Goal: Transaction & Acquisition: Obtain resource

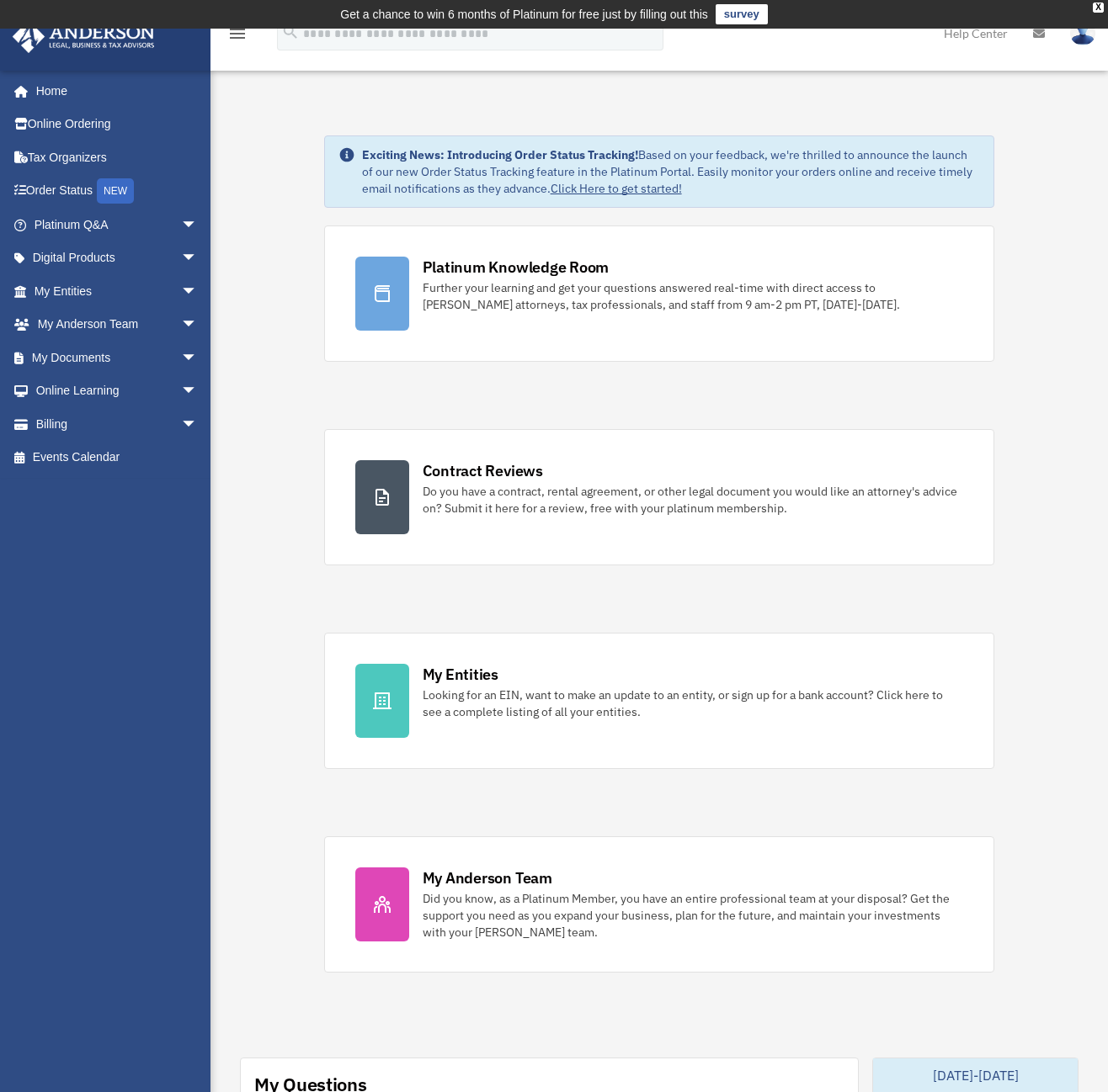
click at [245, 588] on div "Exciting News: Introducing Order Status Tracking! Based on your feedback, we're…" at bounding box center [659, 1082] width 923 height 1978
click at [181, 386] on span "arrow_drop_down" at bounding box center [197, 392] width 34 height 35
click at [181, 352] on span "arrow_drop_down" at bounding box center [197, 359] width 34 height 35
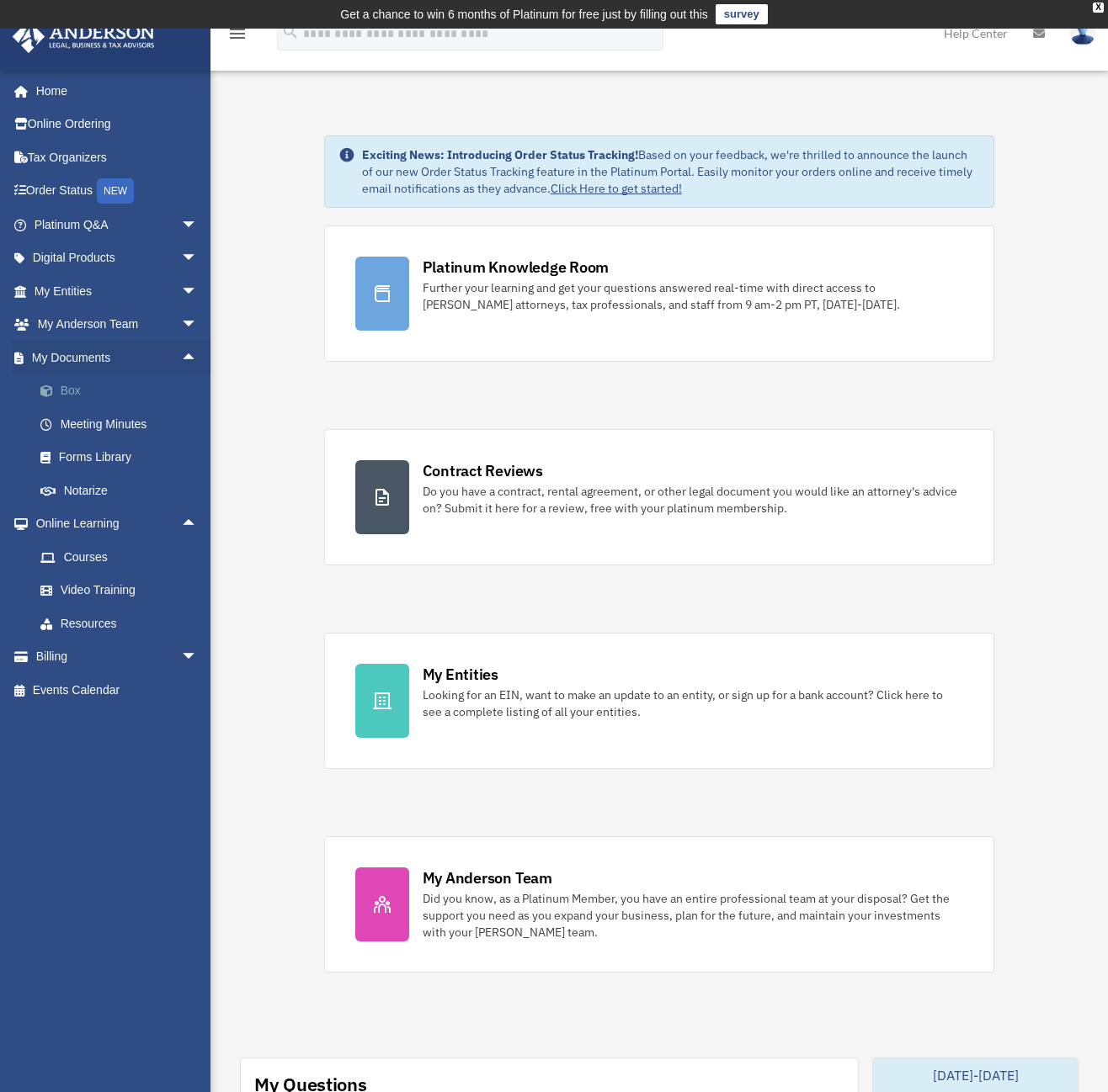
click at [80, 388] on link "Box" at bounding box center [123, 391] width 200 height 34
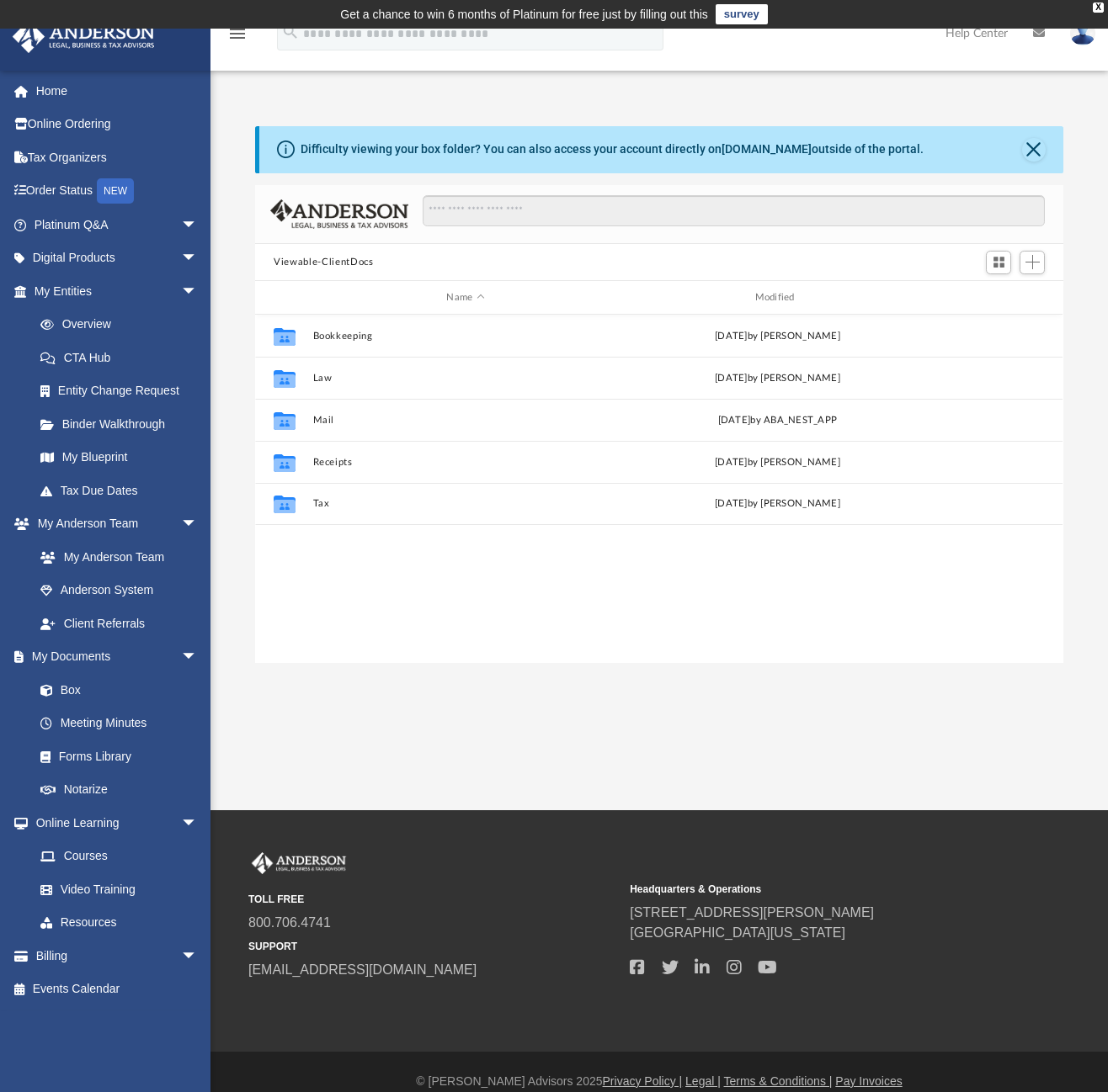
scroll to position [370, 796]
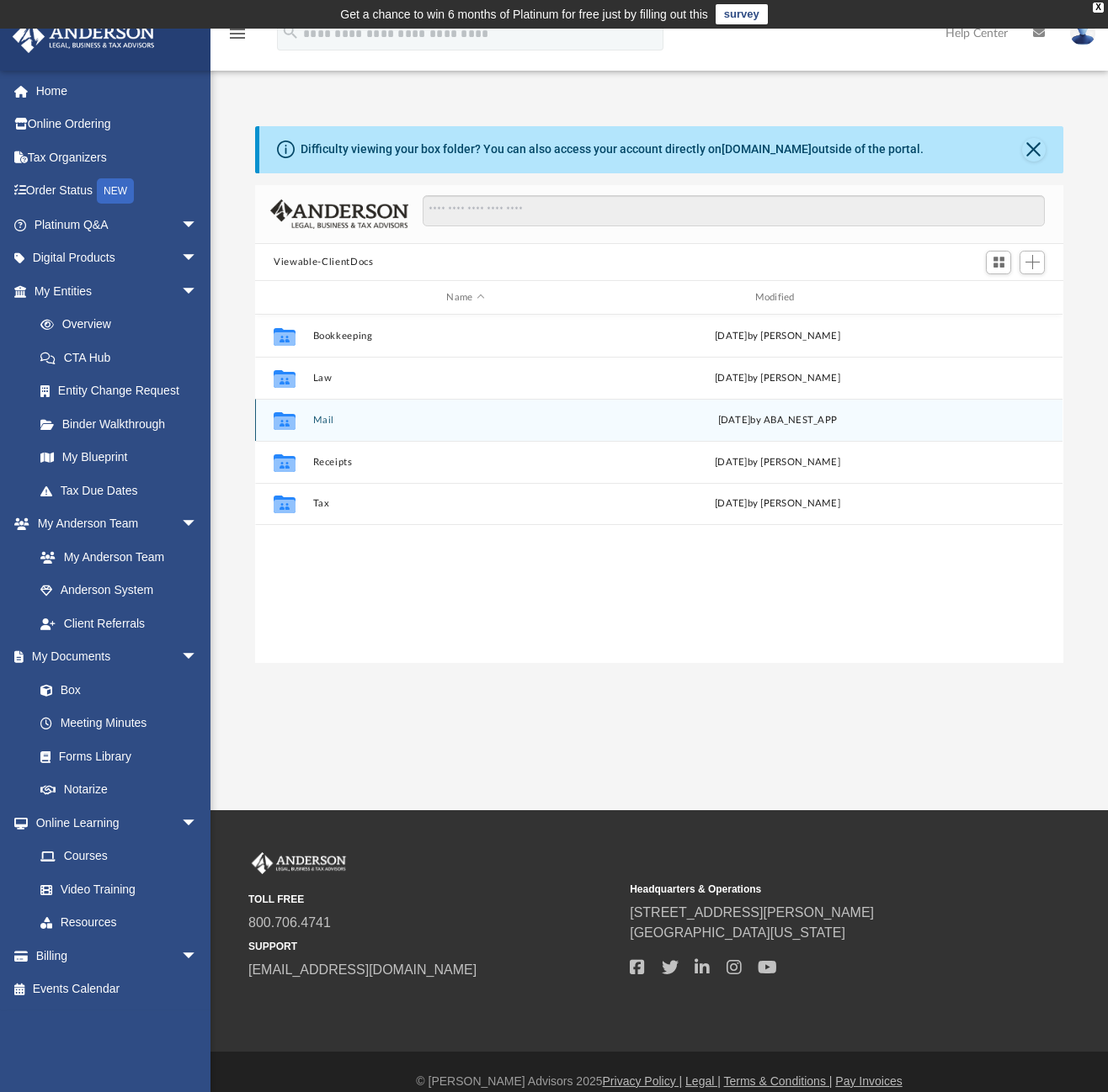
click at [329, 420] on button "Mail" at bounding box center [465, 421] width 305 height 11
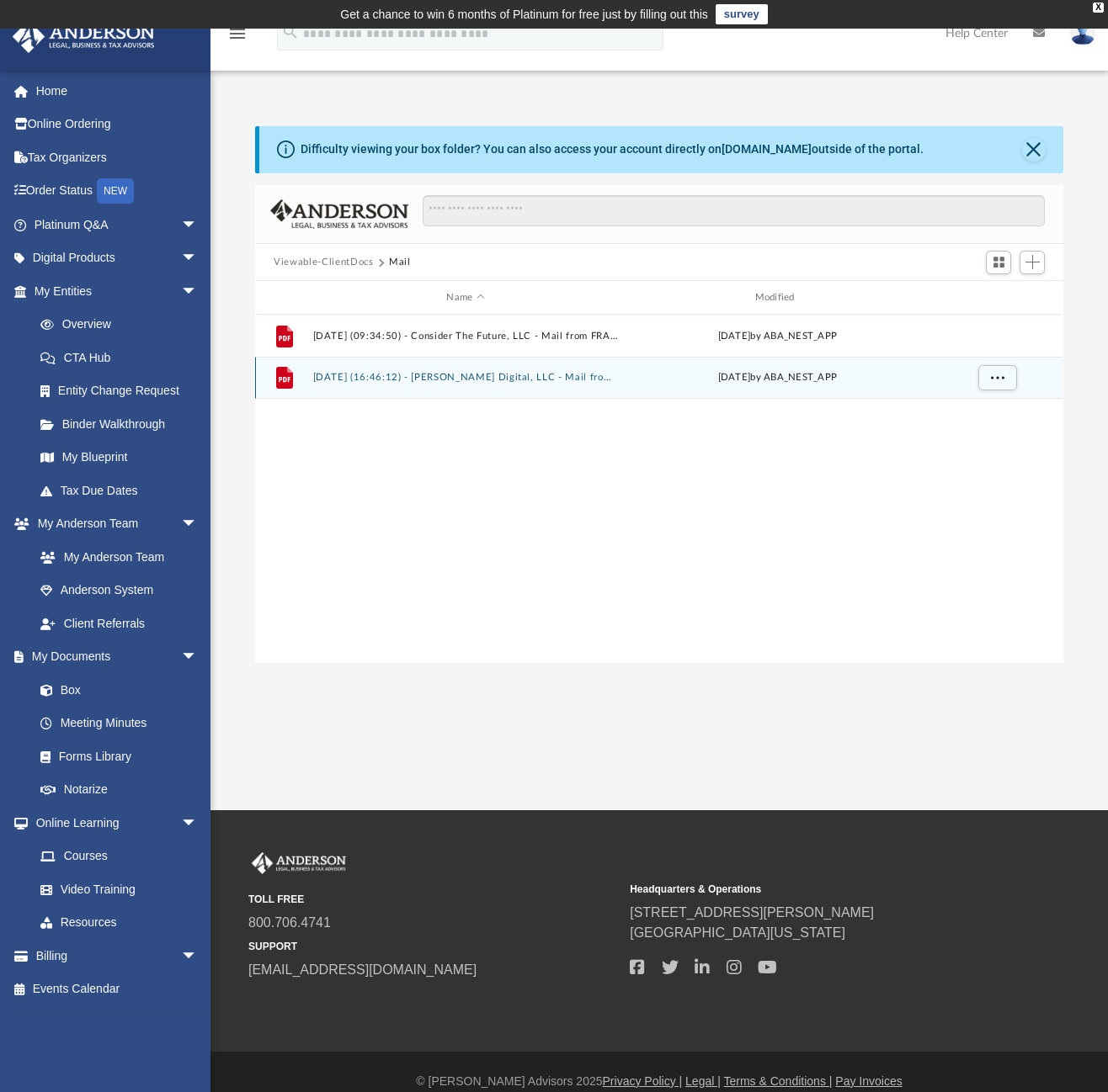
click at [364, 382] on button "[DATE] (16:46:12) - [PERSON_NAME] Digital, LLC - Mail from FRANCHISE TAX BOARD.…" at bounding box center [465, 379] width 305 height 11
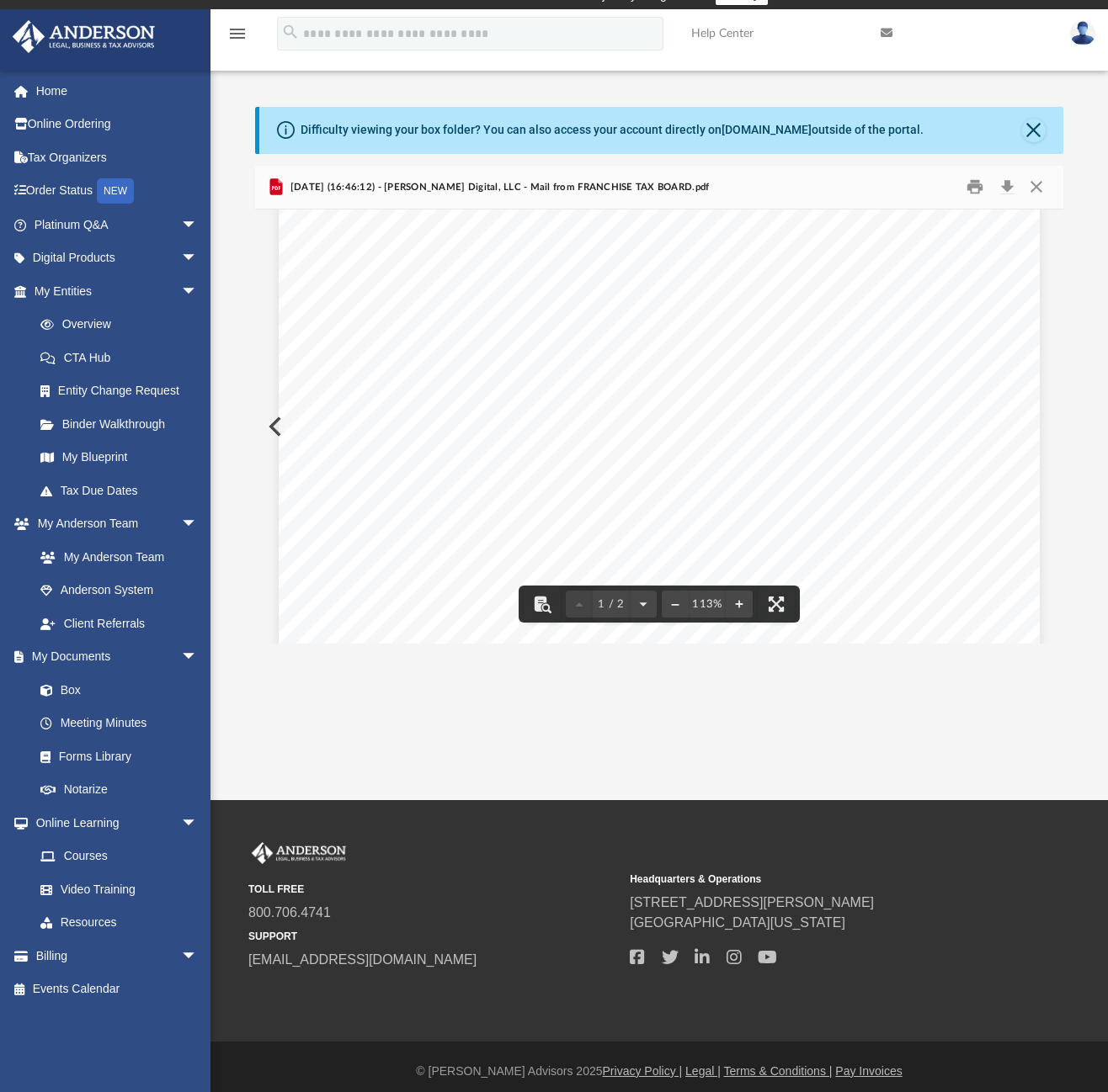
scroll to position [0, 0]
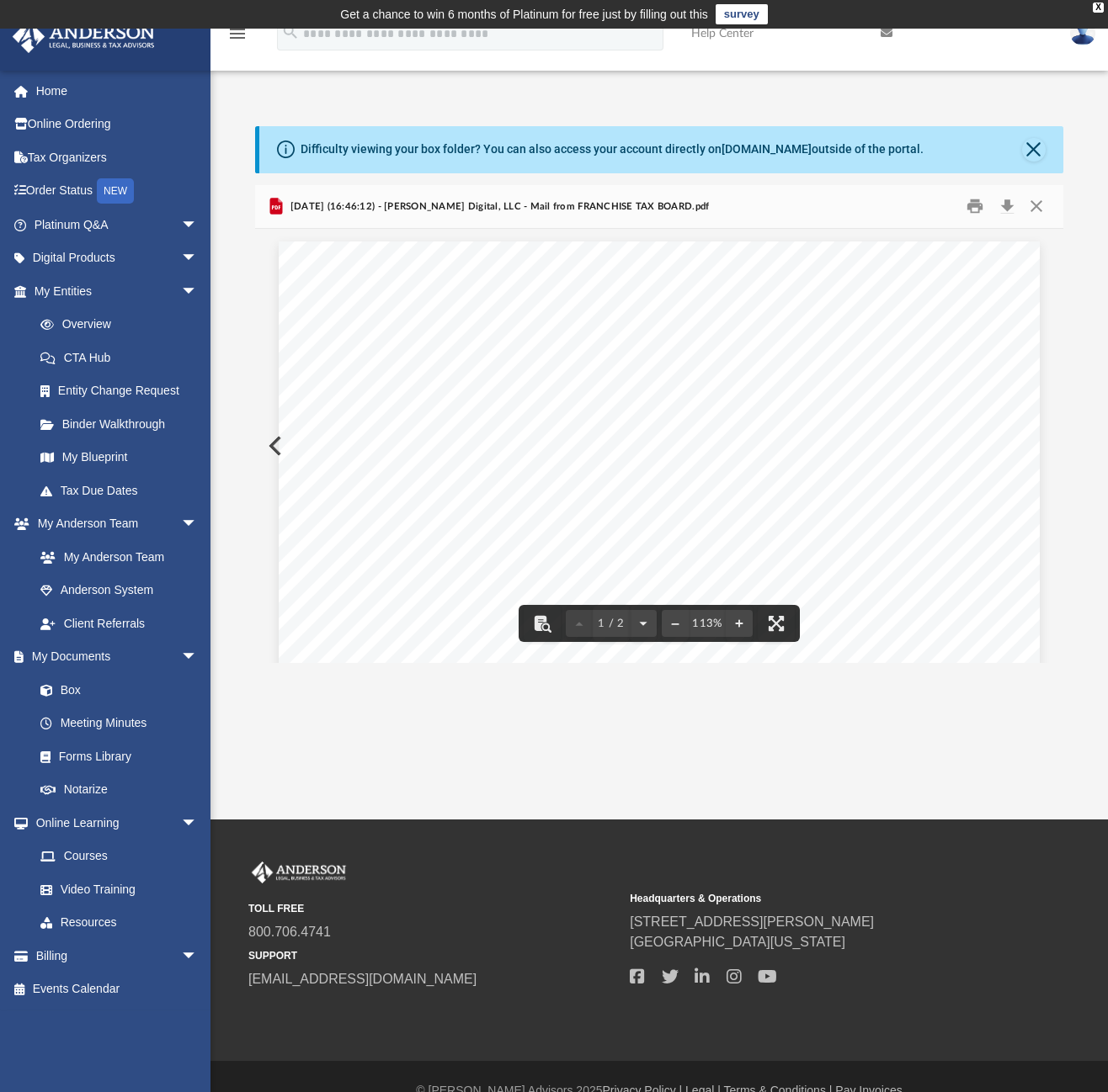
click at [378, 753] on div "App alpha_5by5@yahoo.com Sign Out steadi5by5@protonmail.com Home Online Orderin…" at bounding box center [554, 423] width 1108 height 791
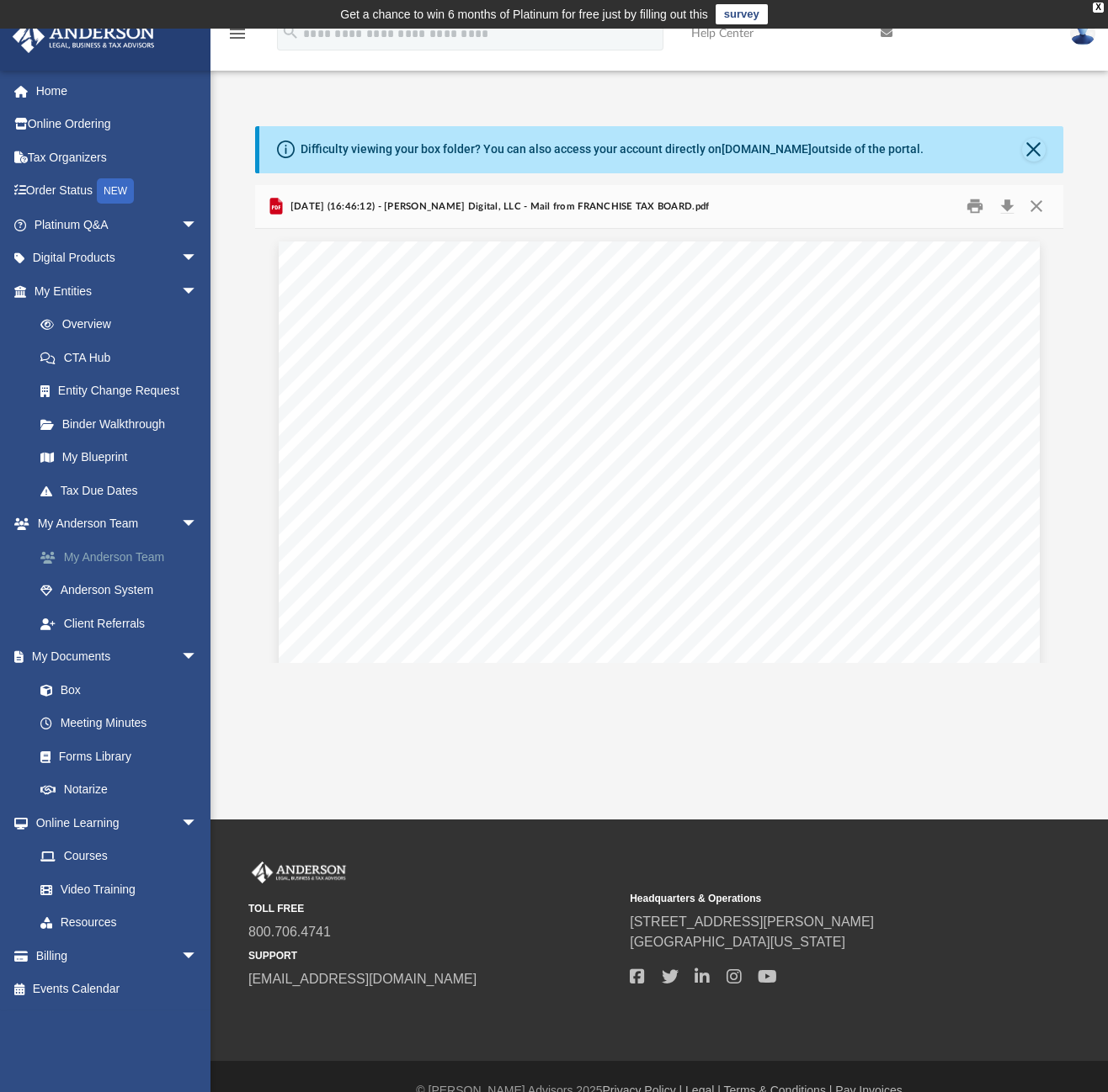
click at [86, 554] on link "My Anderson Team" at bounding box center [123, 556] width 200 height 34
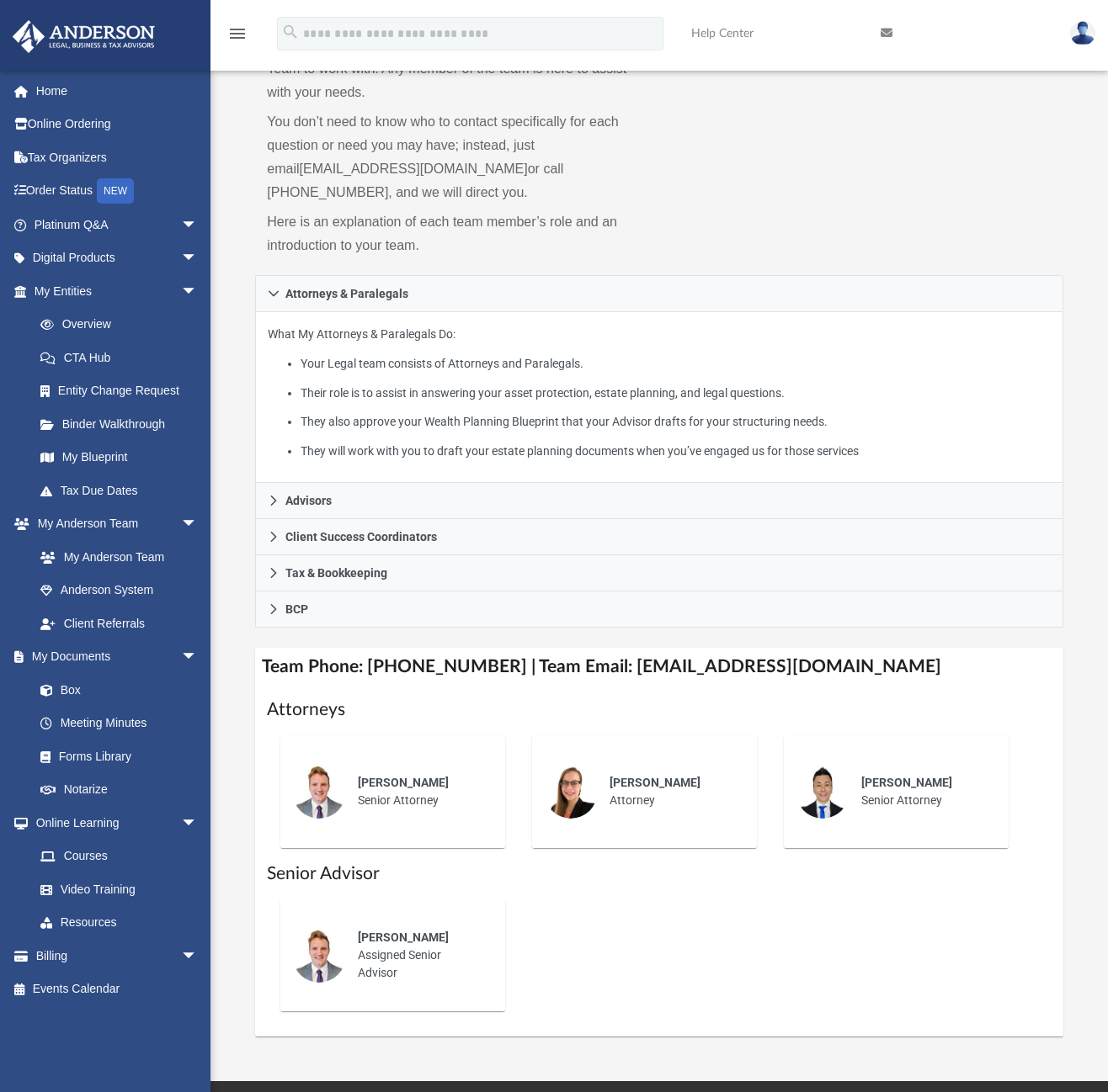
scroll to position [293, 0]
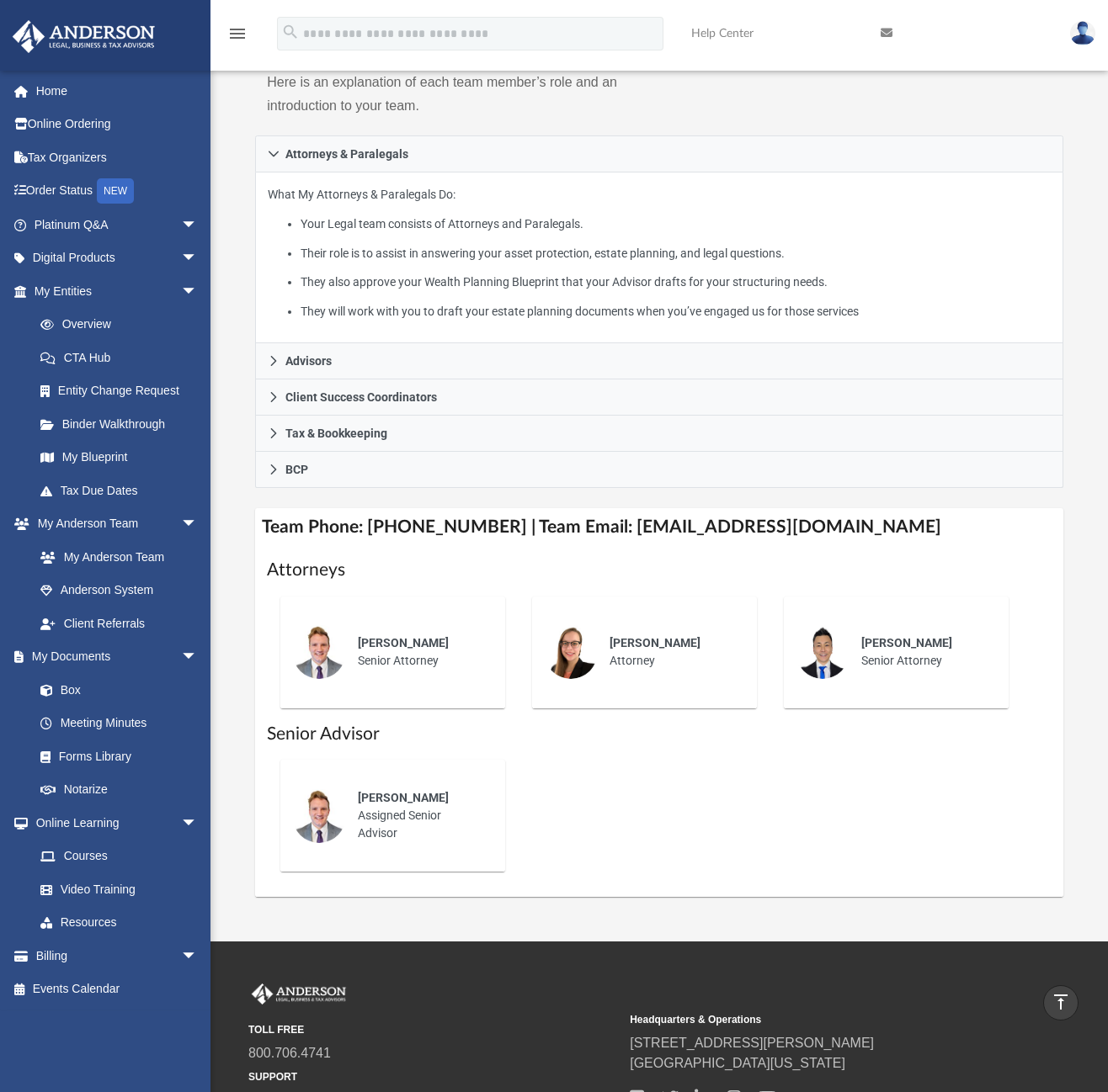
click at [484, 889] on div "App alpha_5by5@yahoo.com Sign Out steadi5by5@protonmail.com Home Online Orderin…" at bounding box center [554, 338] width 1108 height 1206
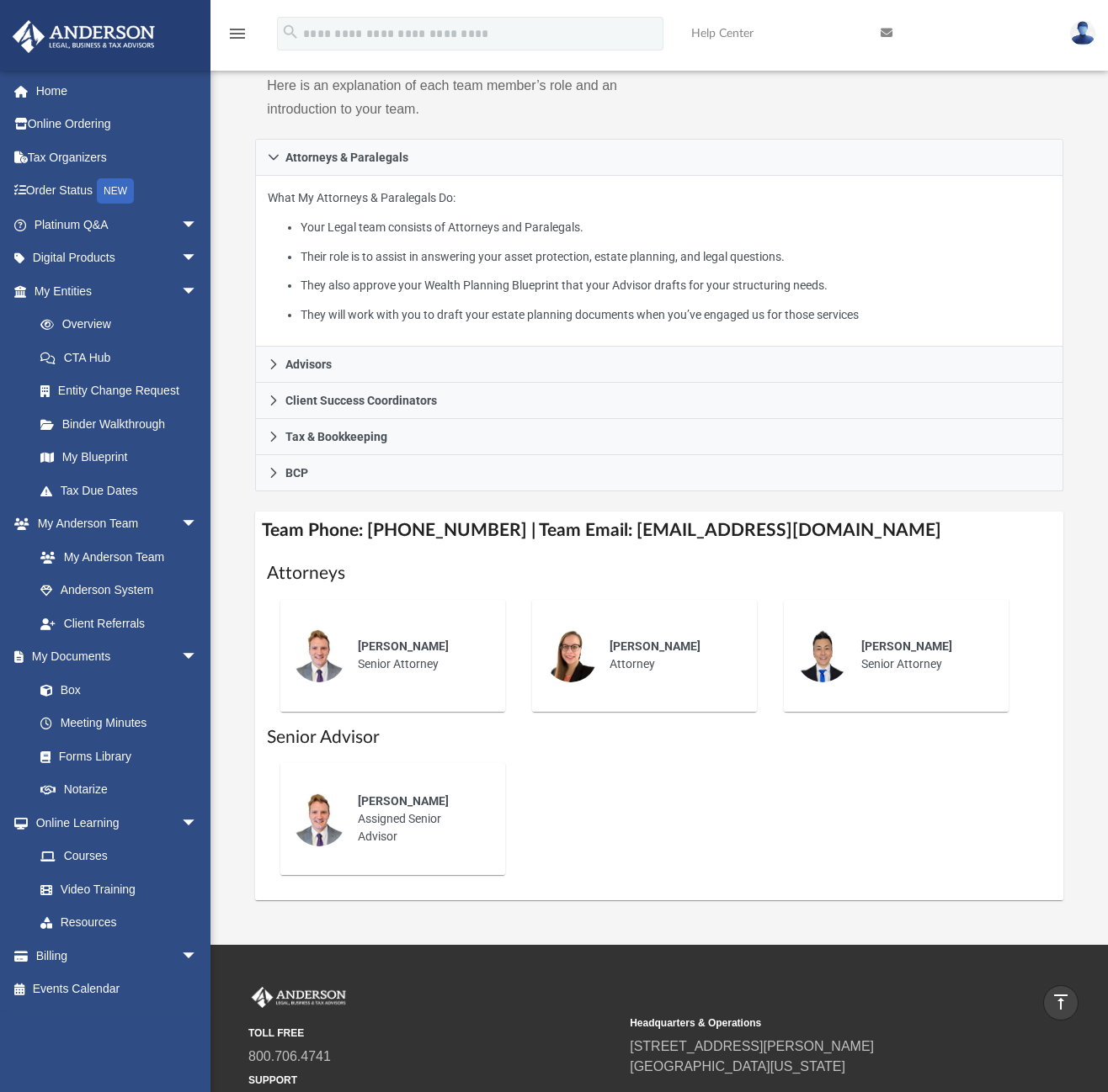
scroll to position [0, 0]
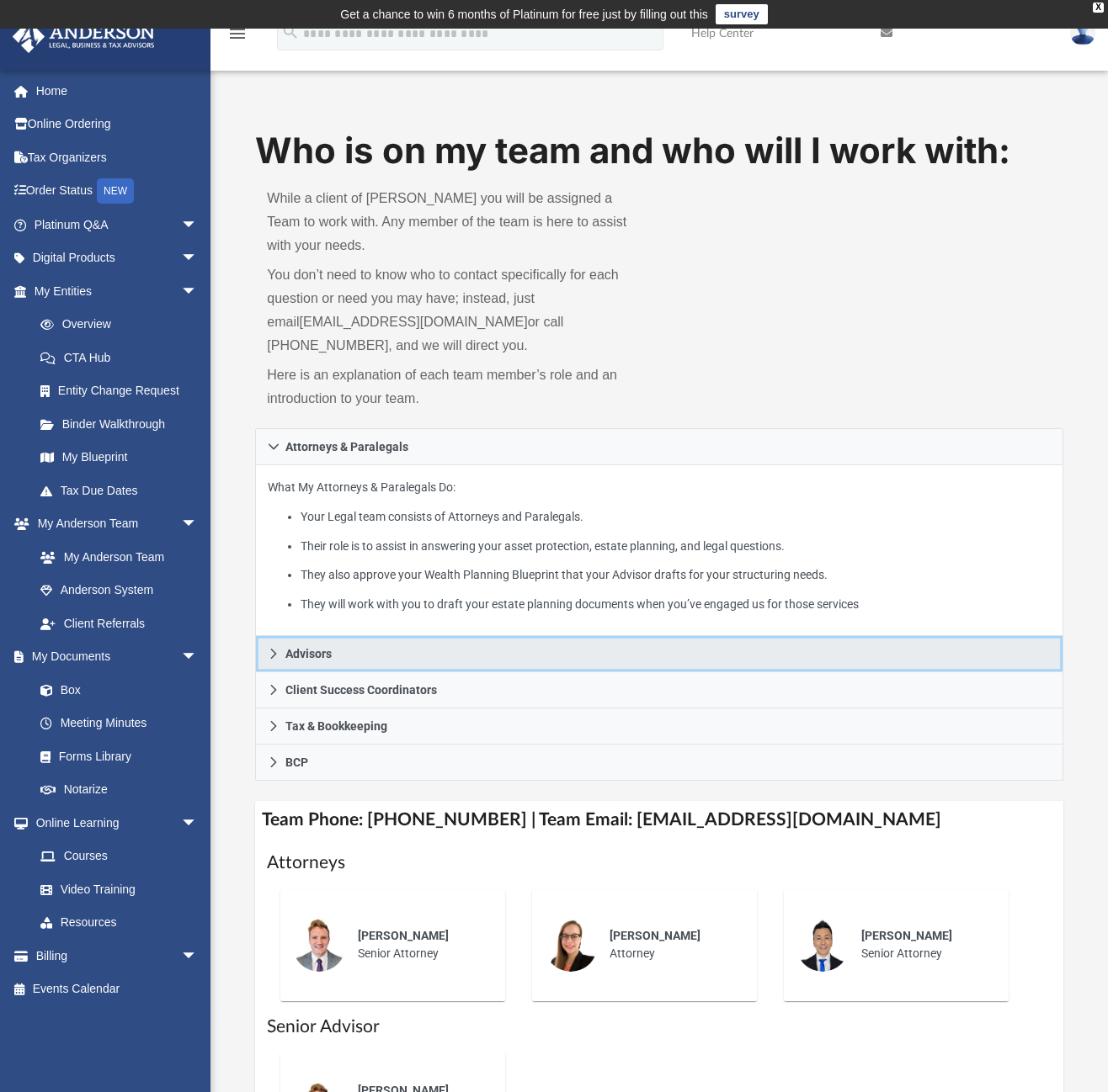
click at [270, 648] on icon at bounding box center [273, 653] width 12 height 12
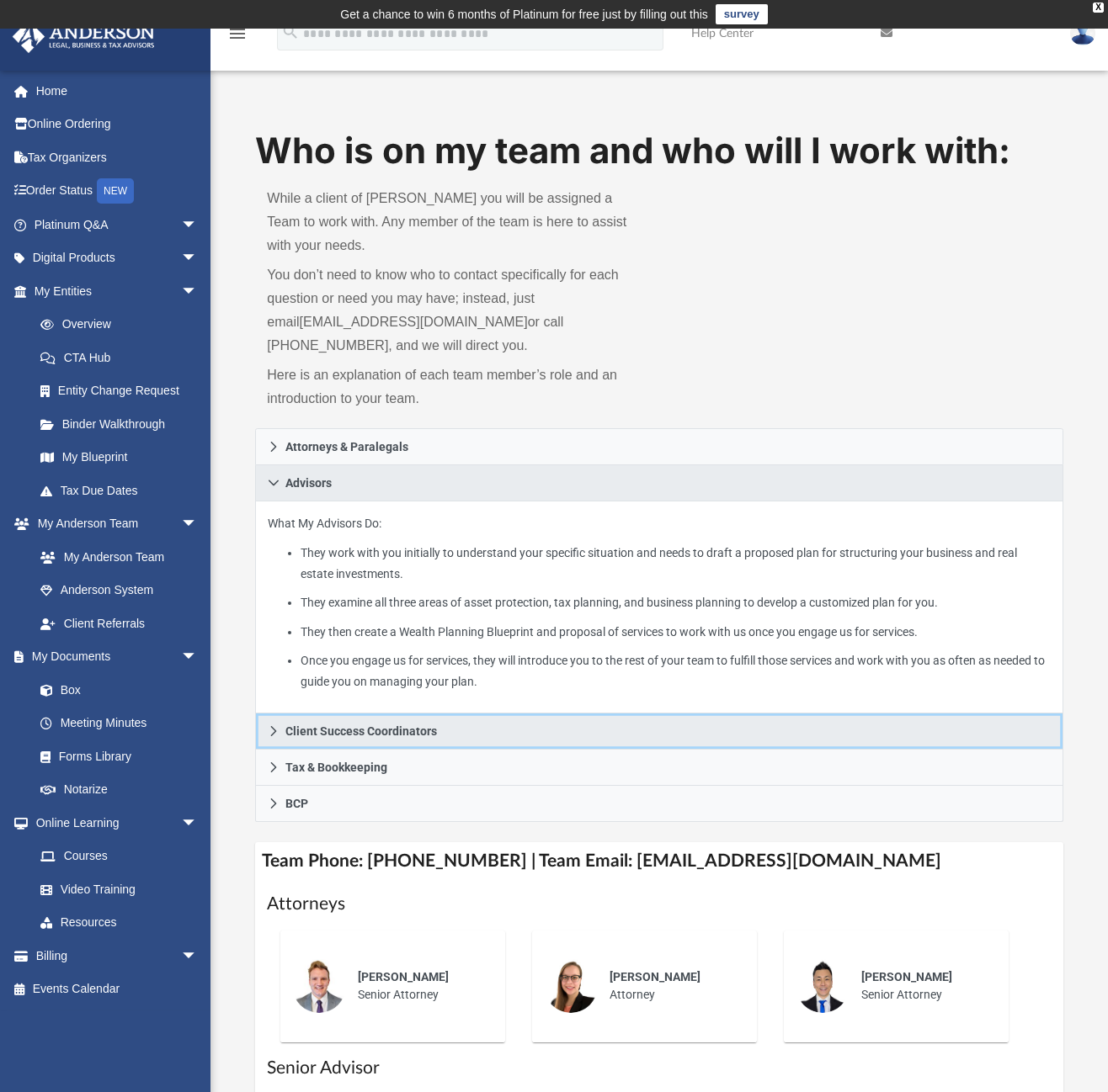
click at [277, 713] on link "Client Success Coordinators" at bounding box center [659, 732] width 808 height 36
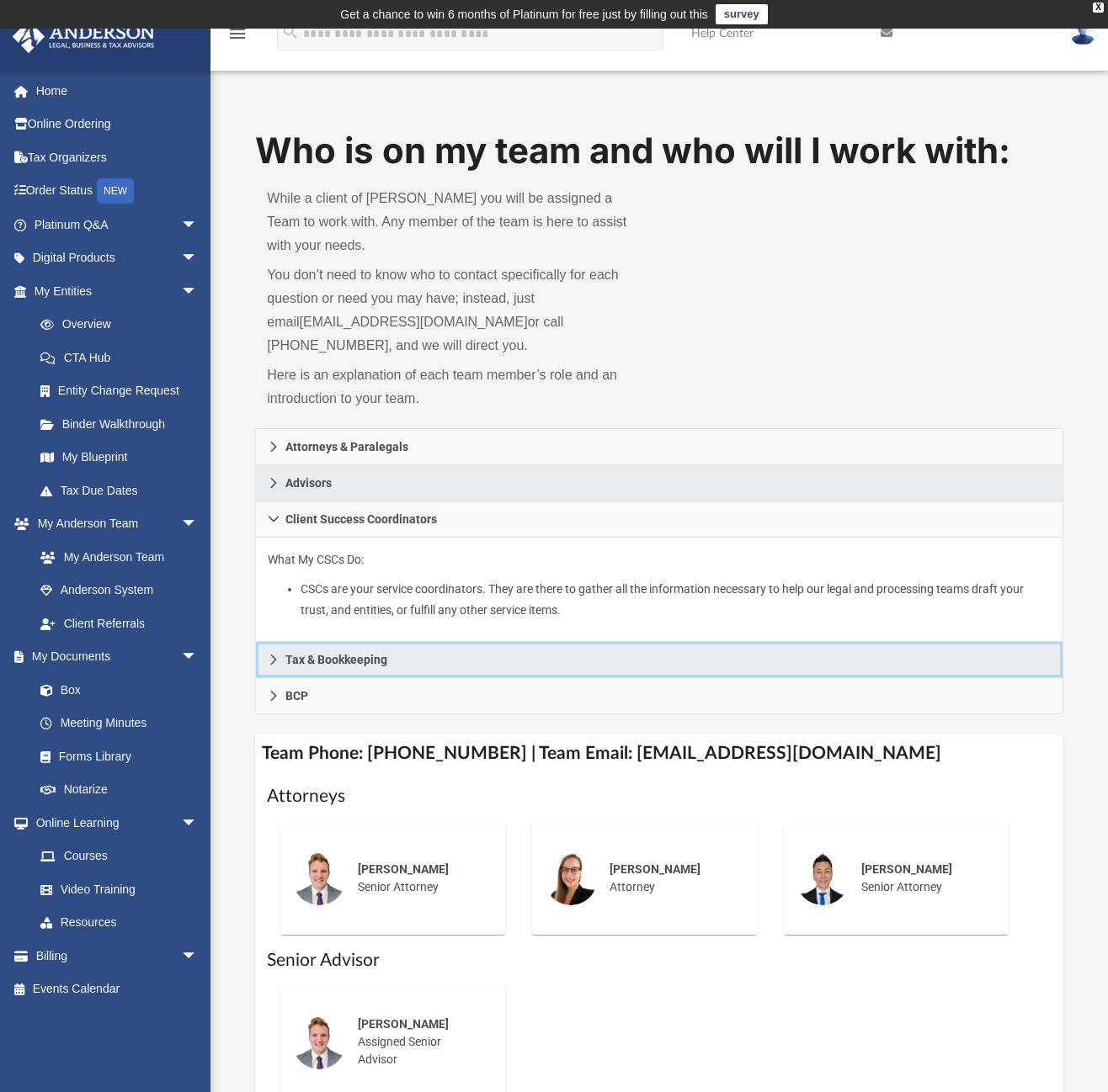
click at [278, 654] on icon at bounding box center [273, 660] width 12 height 12
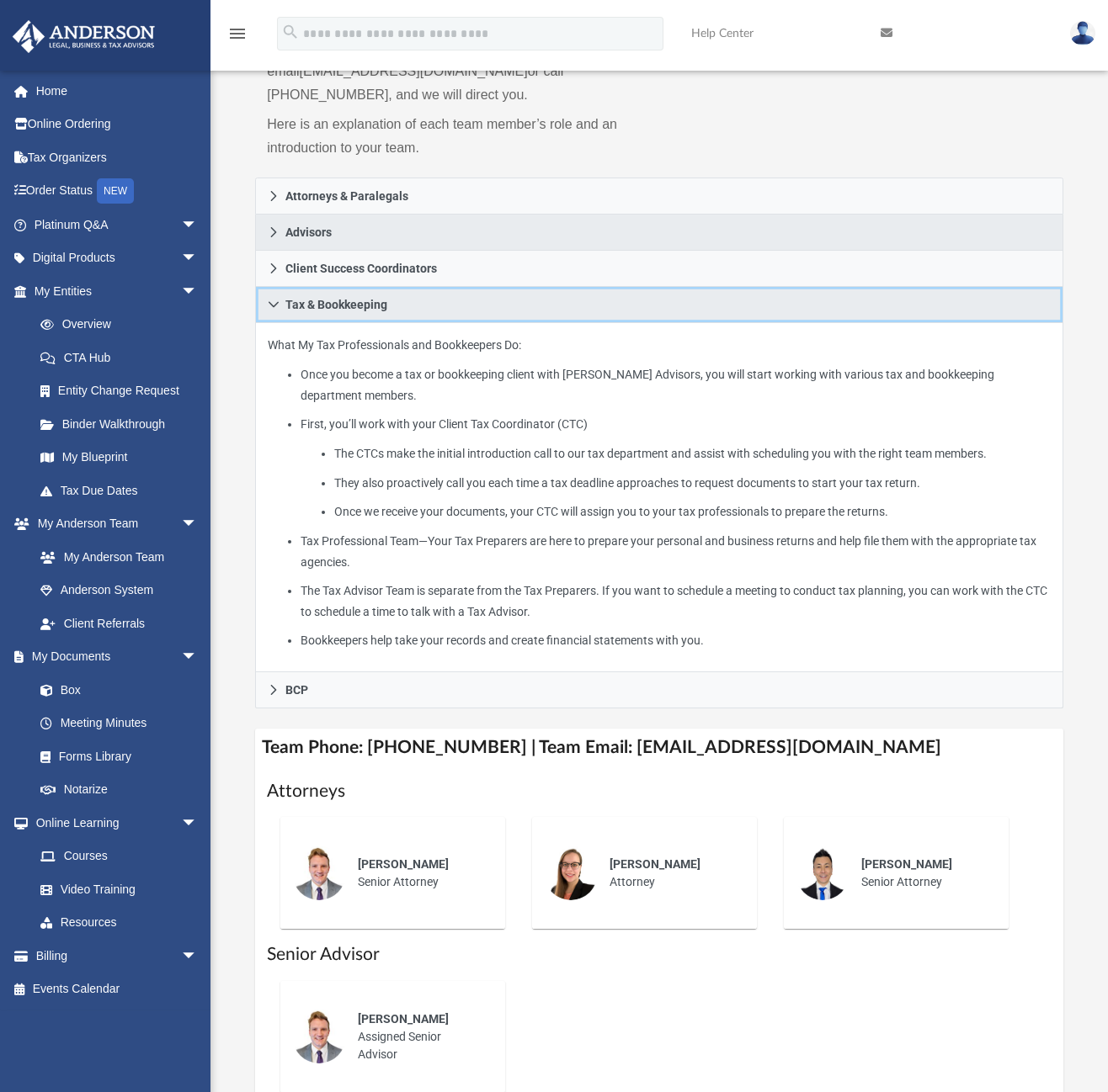
scroll to position [567, 0]
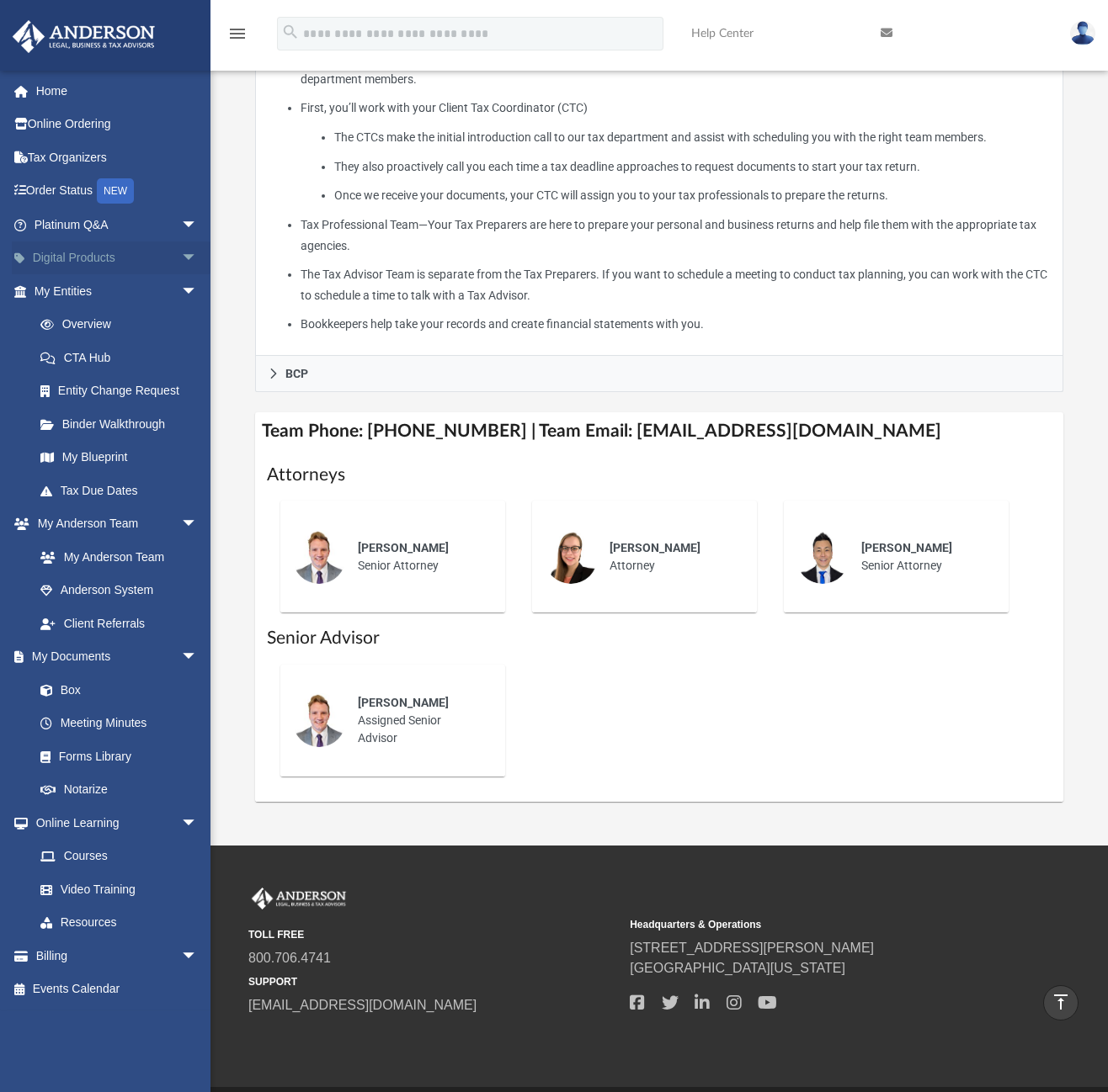
click at [181, 259] on span "arrow_drop_down" at bounding box center [197, 259] width 34 height 35
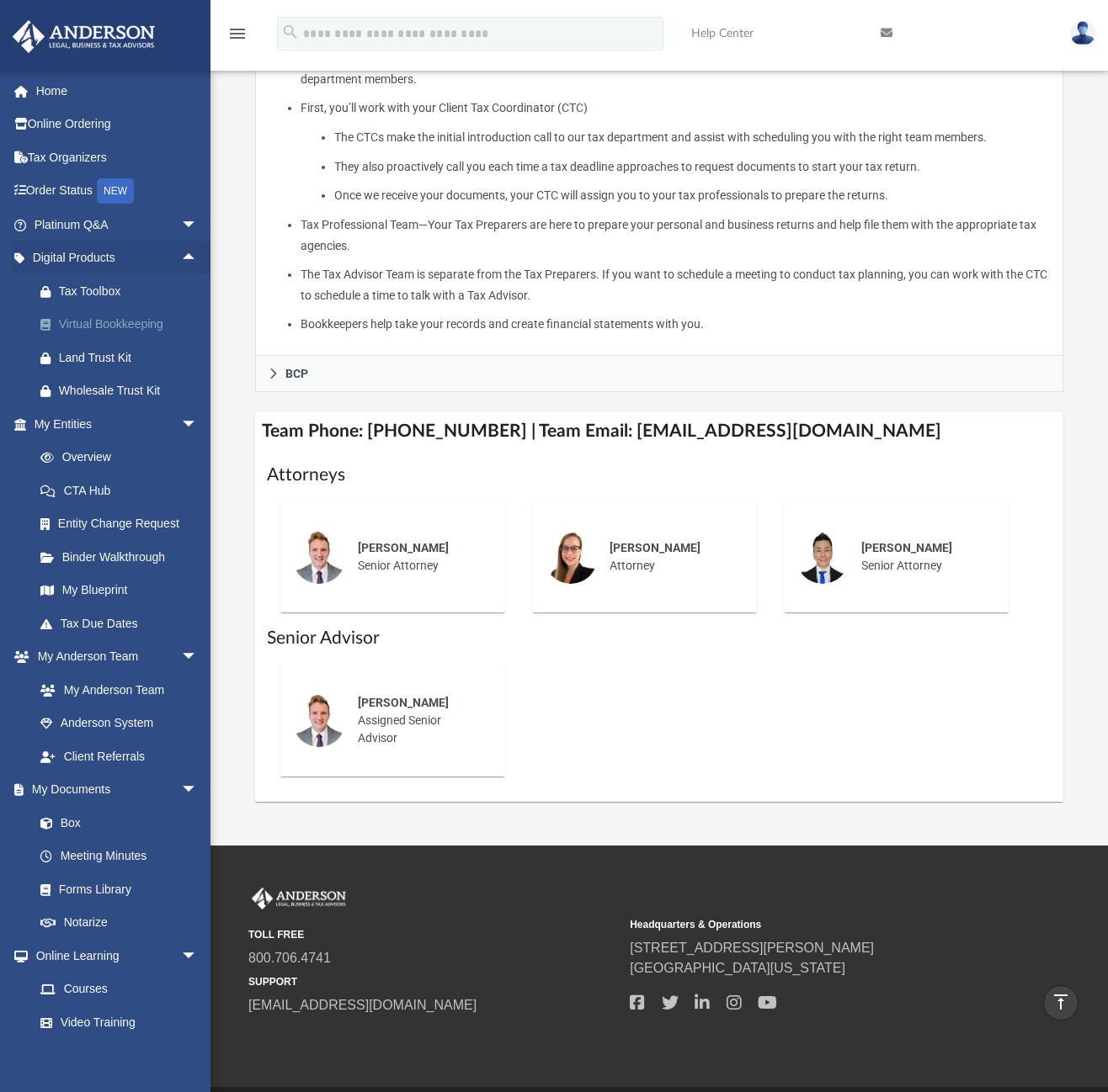
click at [122, 323] on div "Virtual Bookkeeping" at bounding box center [131, 324] width 143 height 21
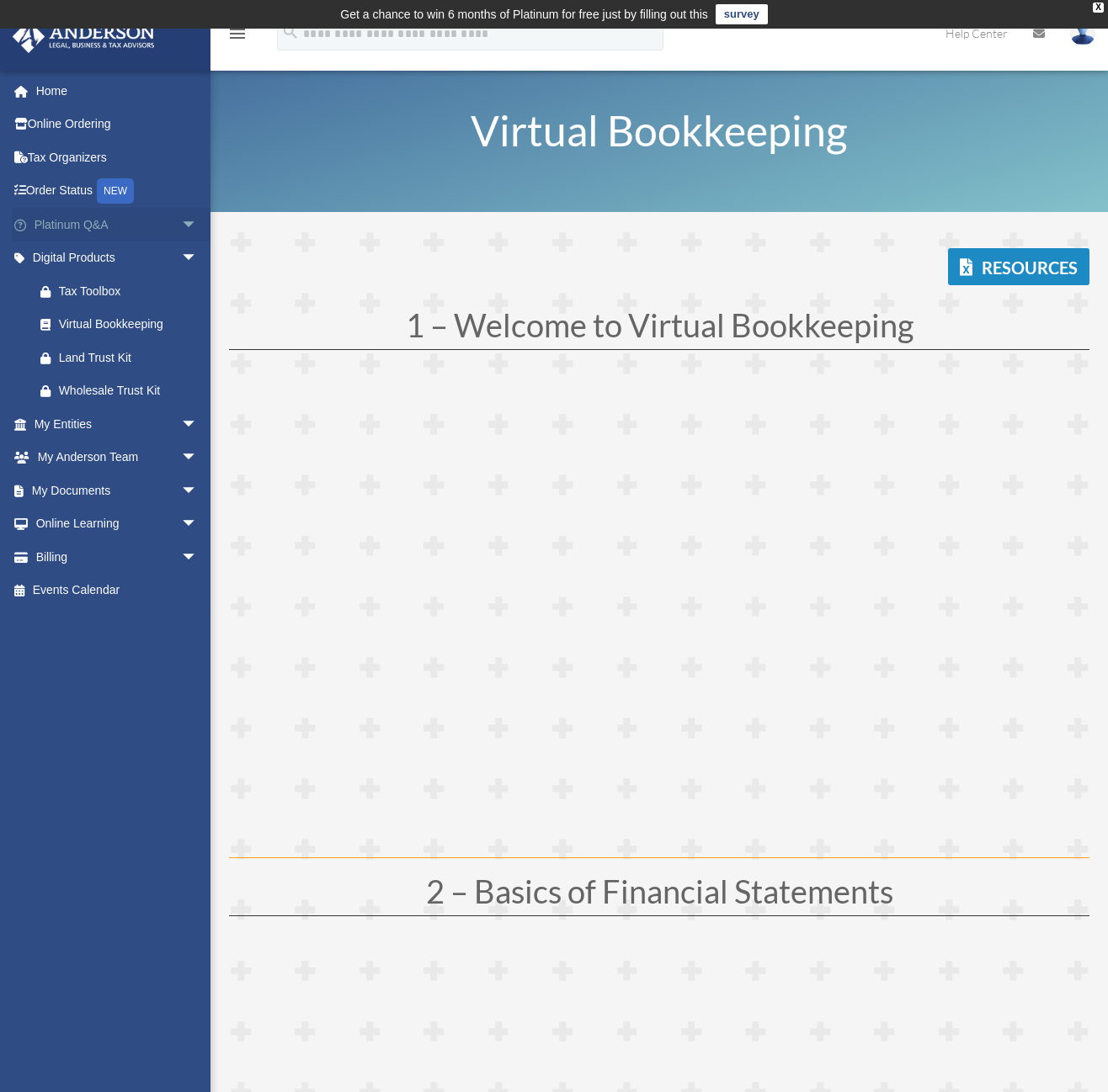
click at [181, 224] on span "arrow_drop_down" at bounding box center [197, 225] width 34 height 35
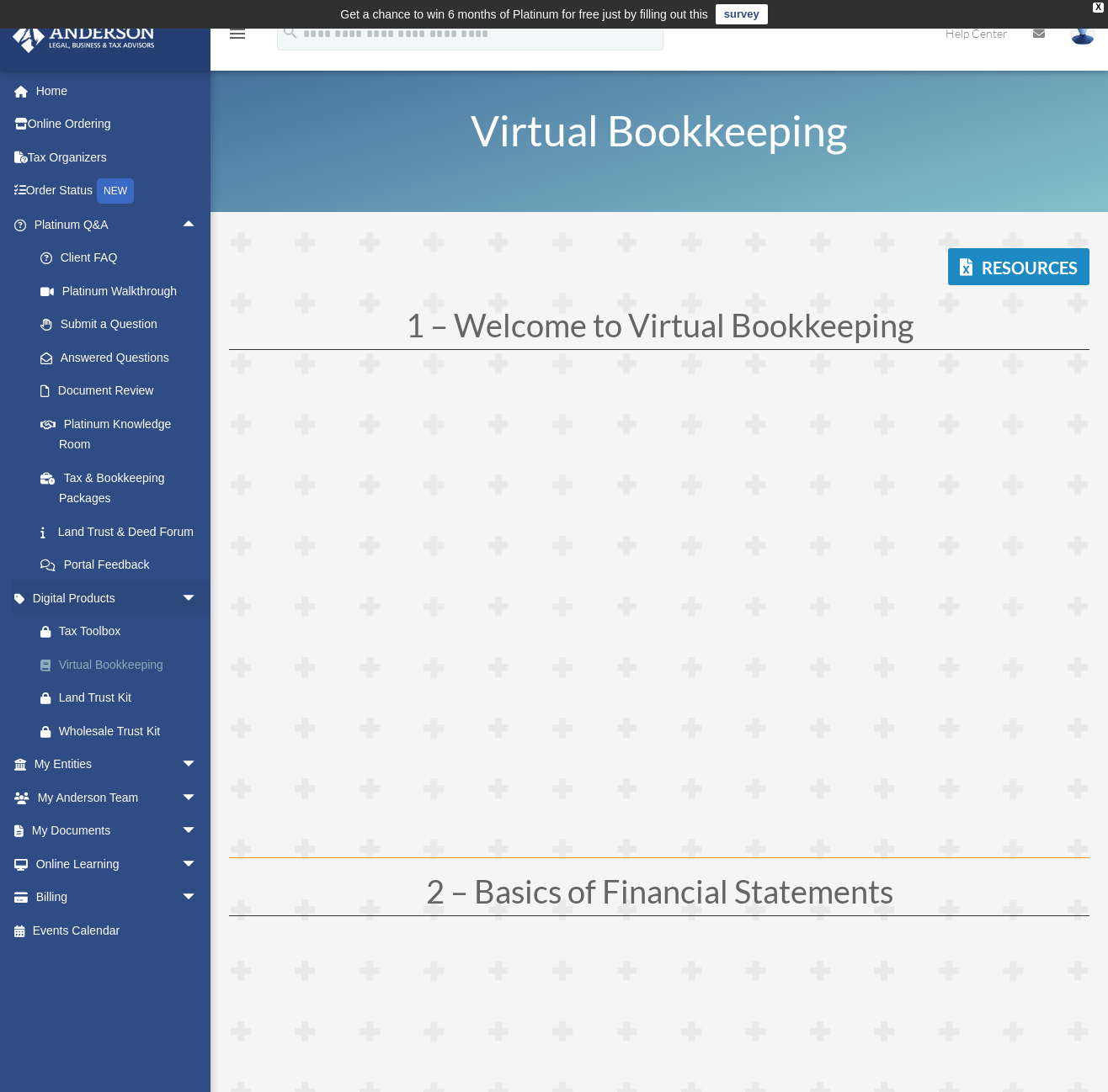
click at [92, 676] on div "Virtual Bookkeeping" at bounding box center [131, 665] width 143 height 21
click at [181, 771] on span "arrow_drop_down" at bounding box center [197, 765] width 34 height 35
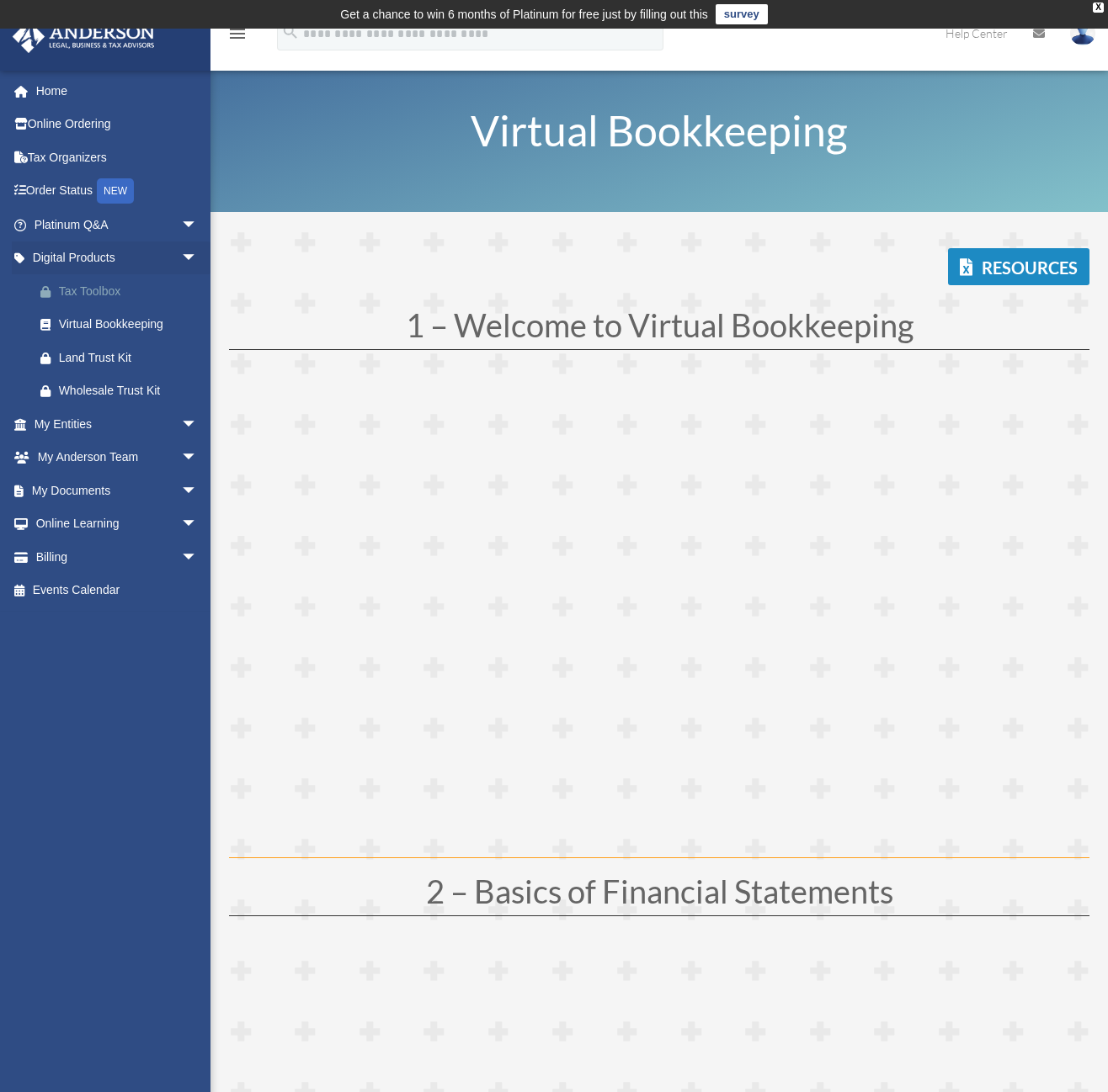
click at [79, 290] on div "Tax Toolbox" at bounding box center [131, 291] width 143 height 21
click at [181, 423] on span "arrow_drop_down" at bounding box center [197, 424] width 34 height 35
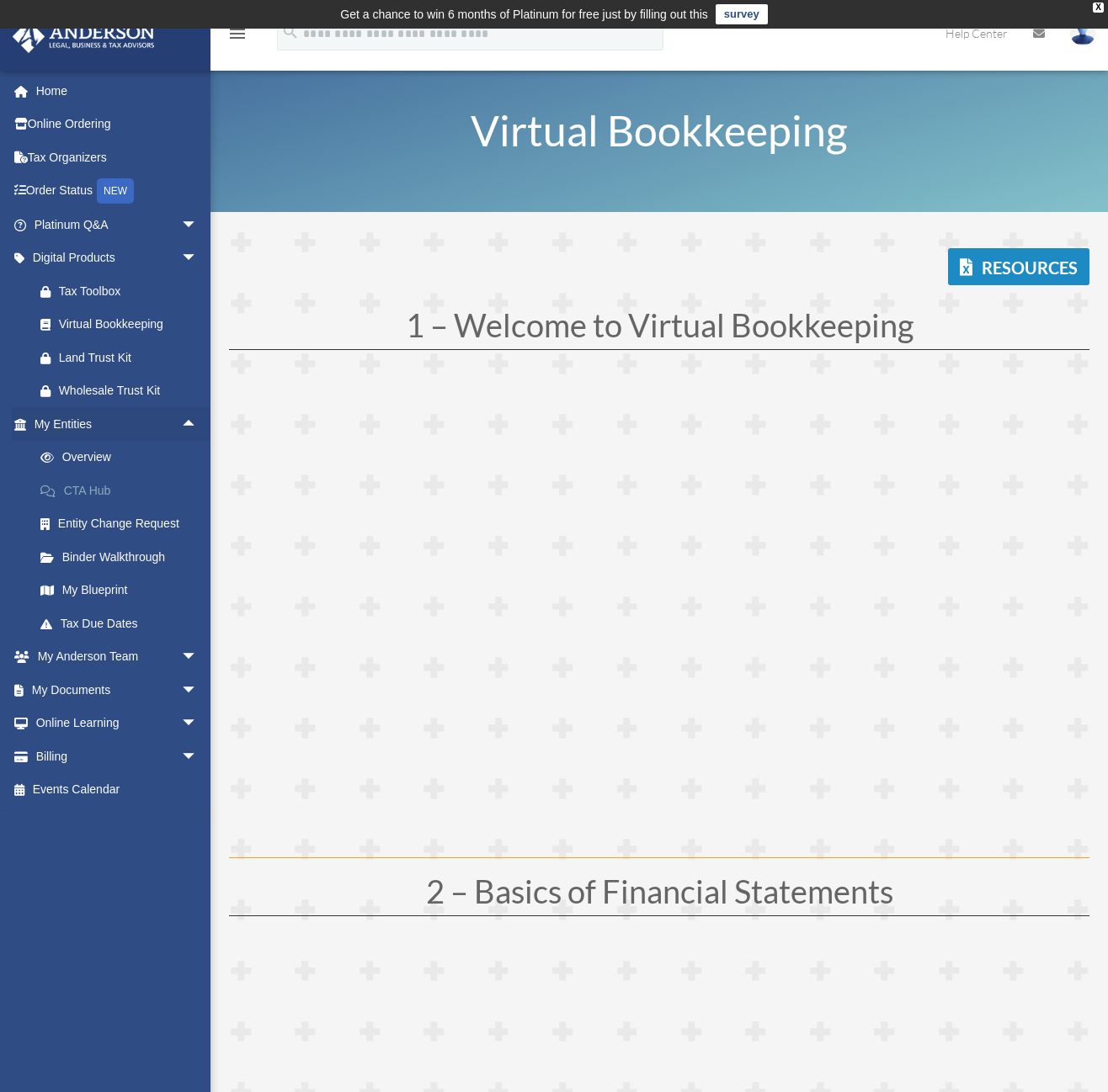
click at [89, 484] on link "CTA Hub" at bounding box center [123, 490] width 200 height 34
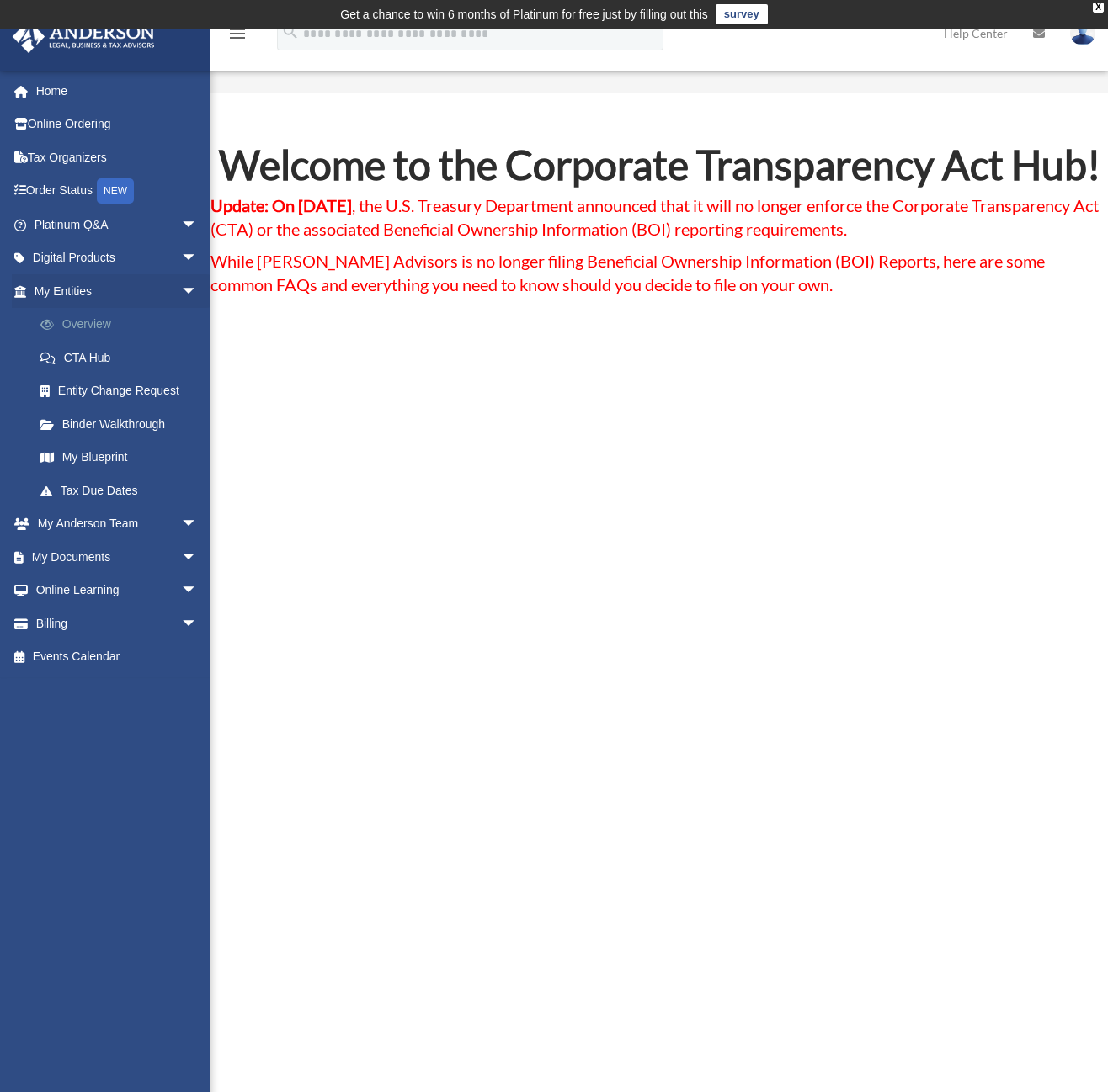
click at [95, 326] on link "Overview" at bounding box center [123, 325] width 200 height 34
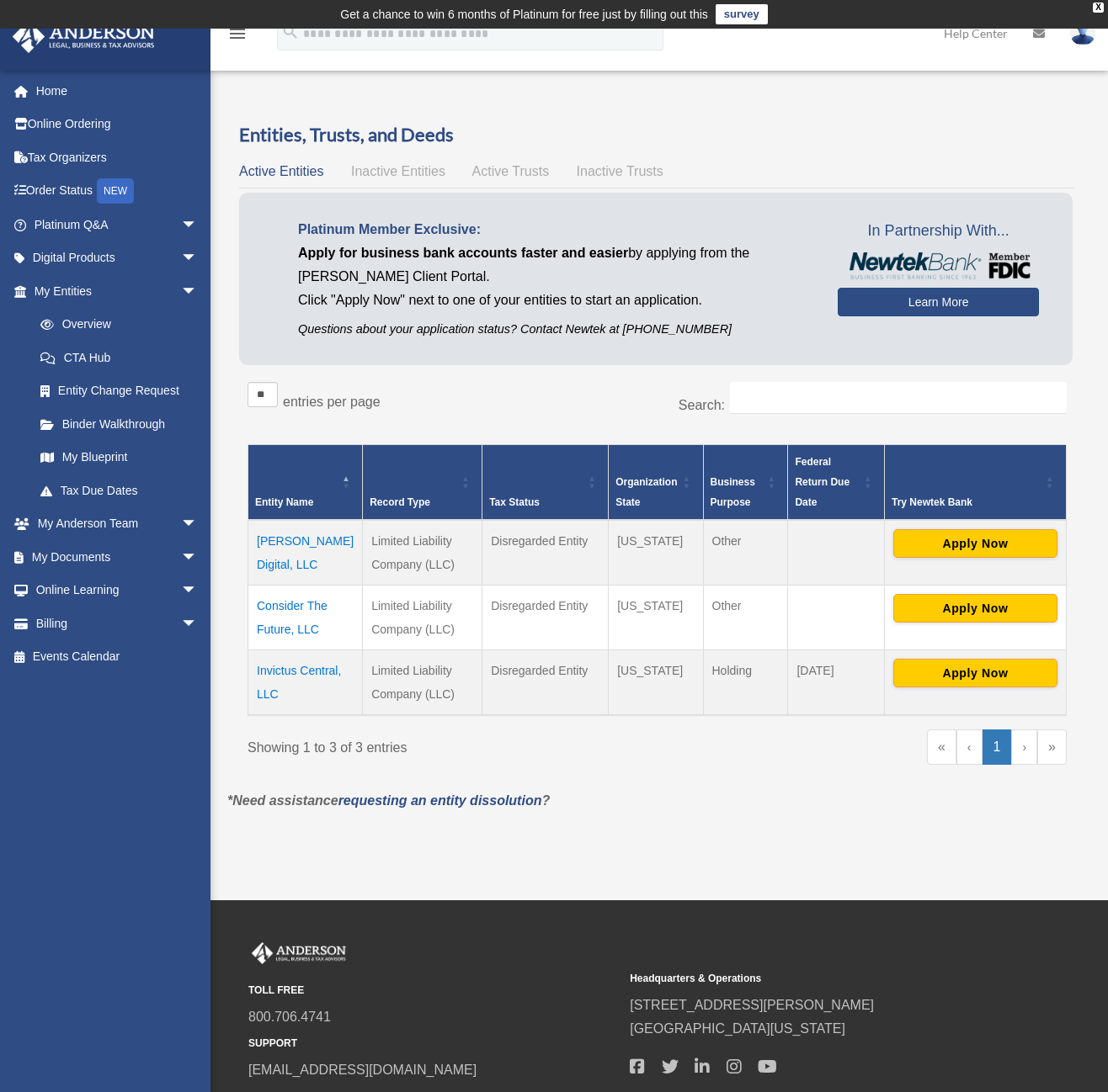
click at [943, 306] on link "Learn More" at bounding box center [938, 301] width 201 height 28
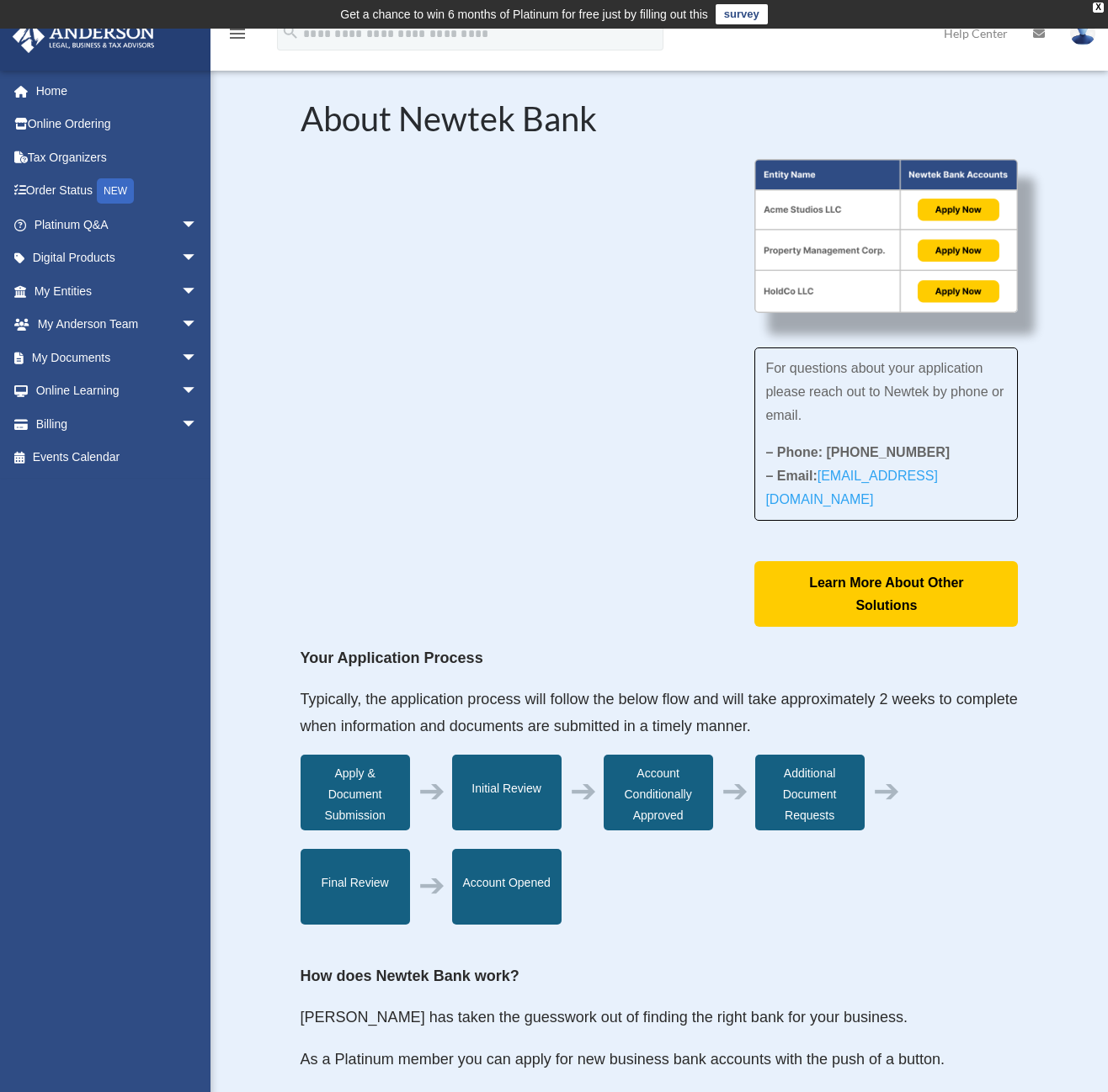
scroll to position [835, 0]
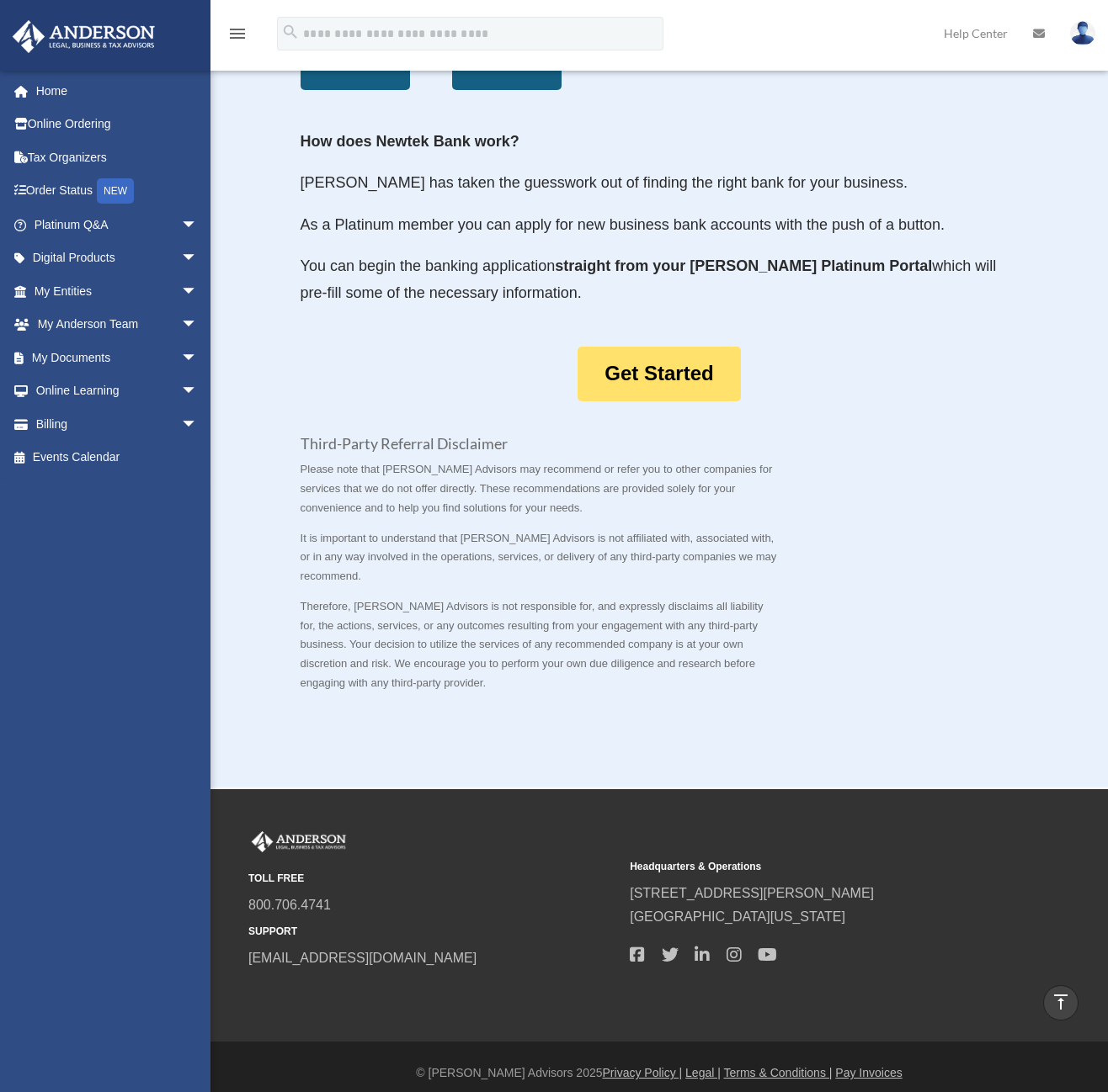
click at [649, 379] on link "Get Started" at bounding box center [659, 374] width 162 height 55
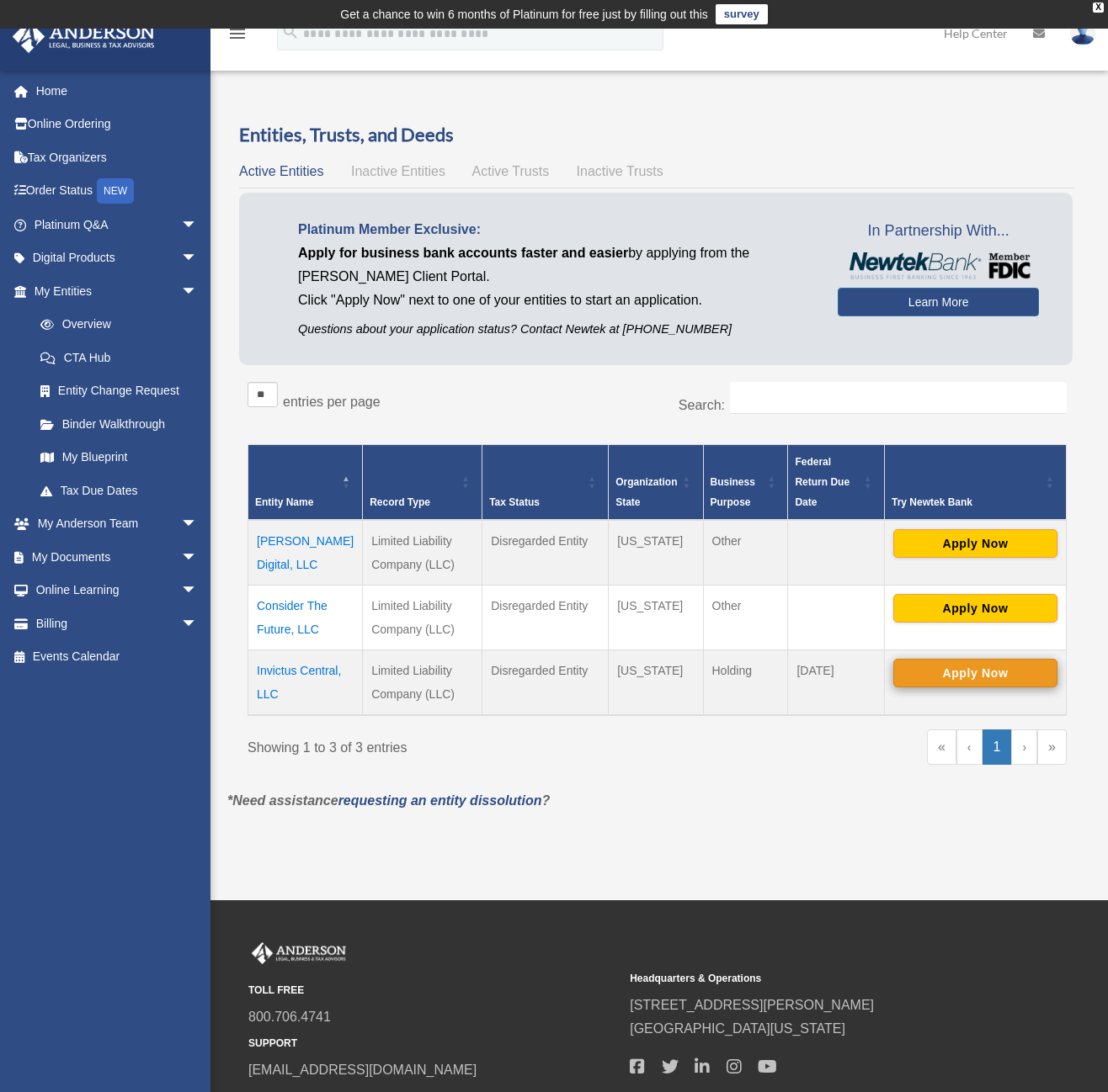
click at [950, 679] on button "Apply Now" at bounding box center [976, 672] width 164 height 28
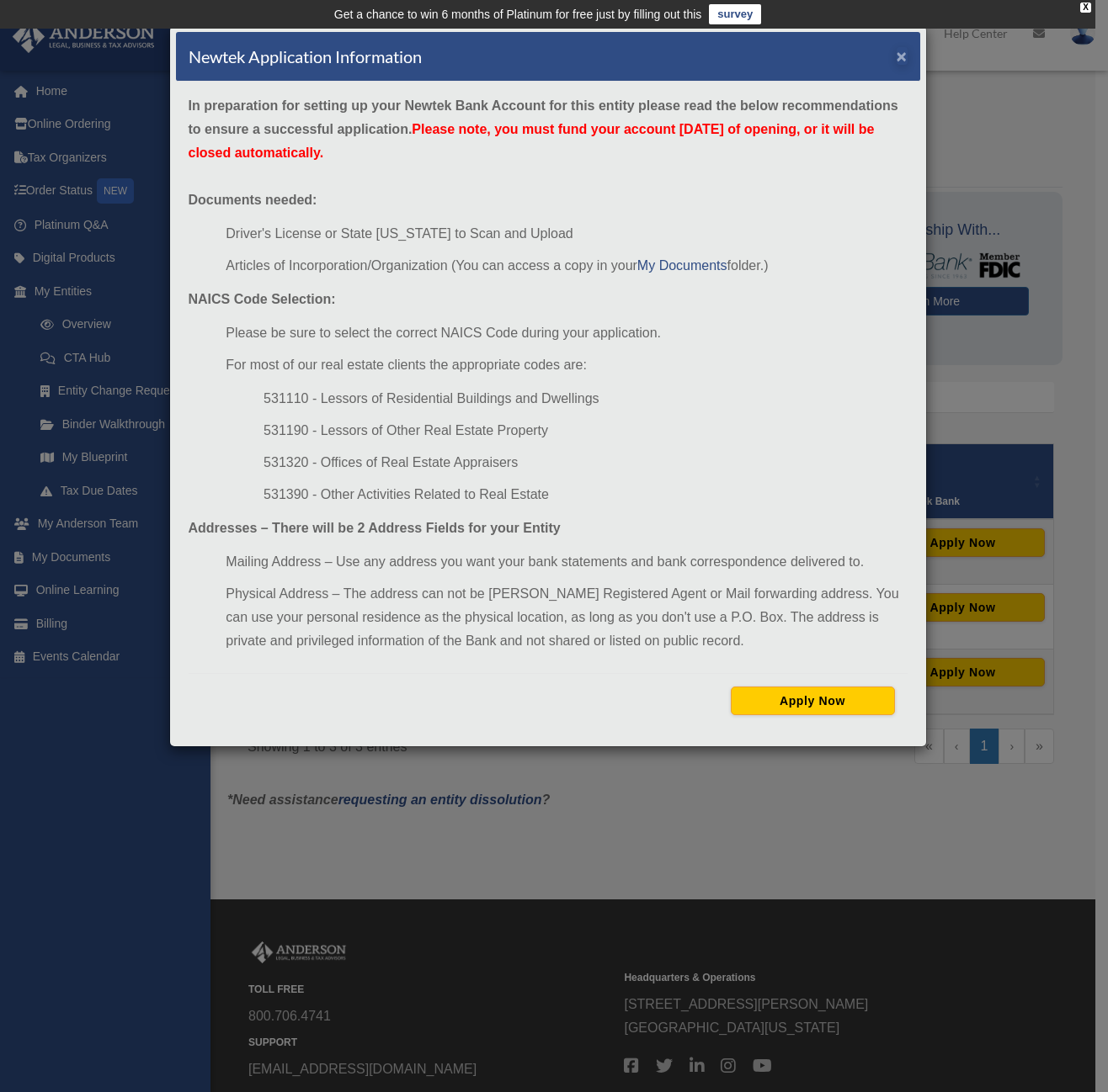
click at [901, 57] on button "×" at bounding box center [902, 56] width 11 height 17
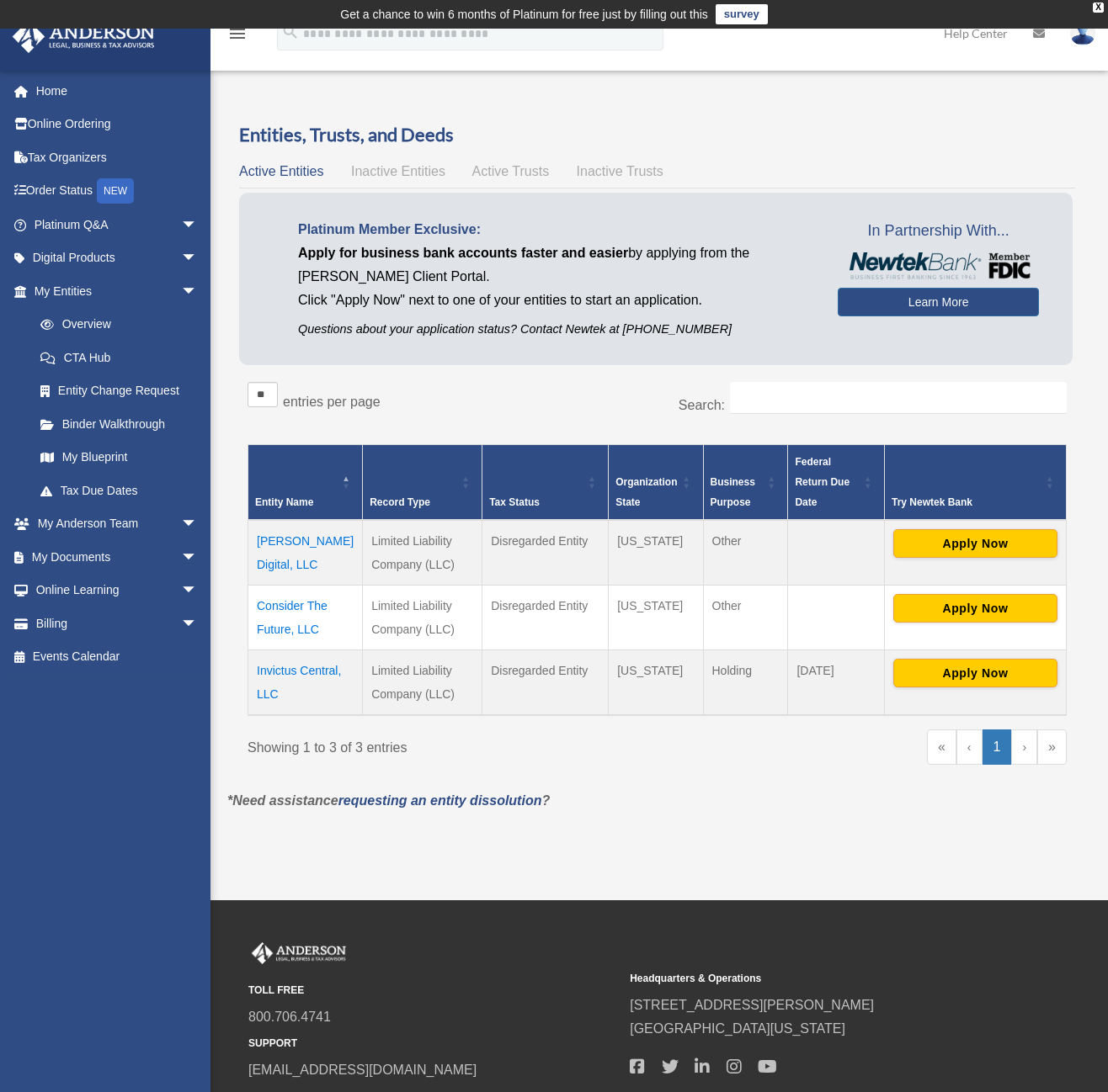
click at [735, 829] on div "Do you really want to log out? Yes No Entities, Trusts, and Deeds Active Entiti…" at bounding box center [657, 479] width 885 height 714
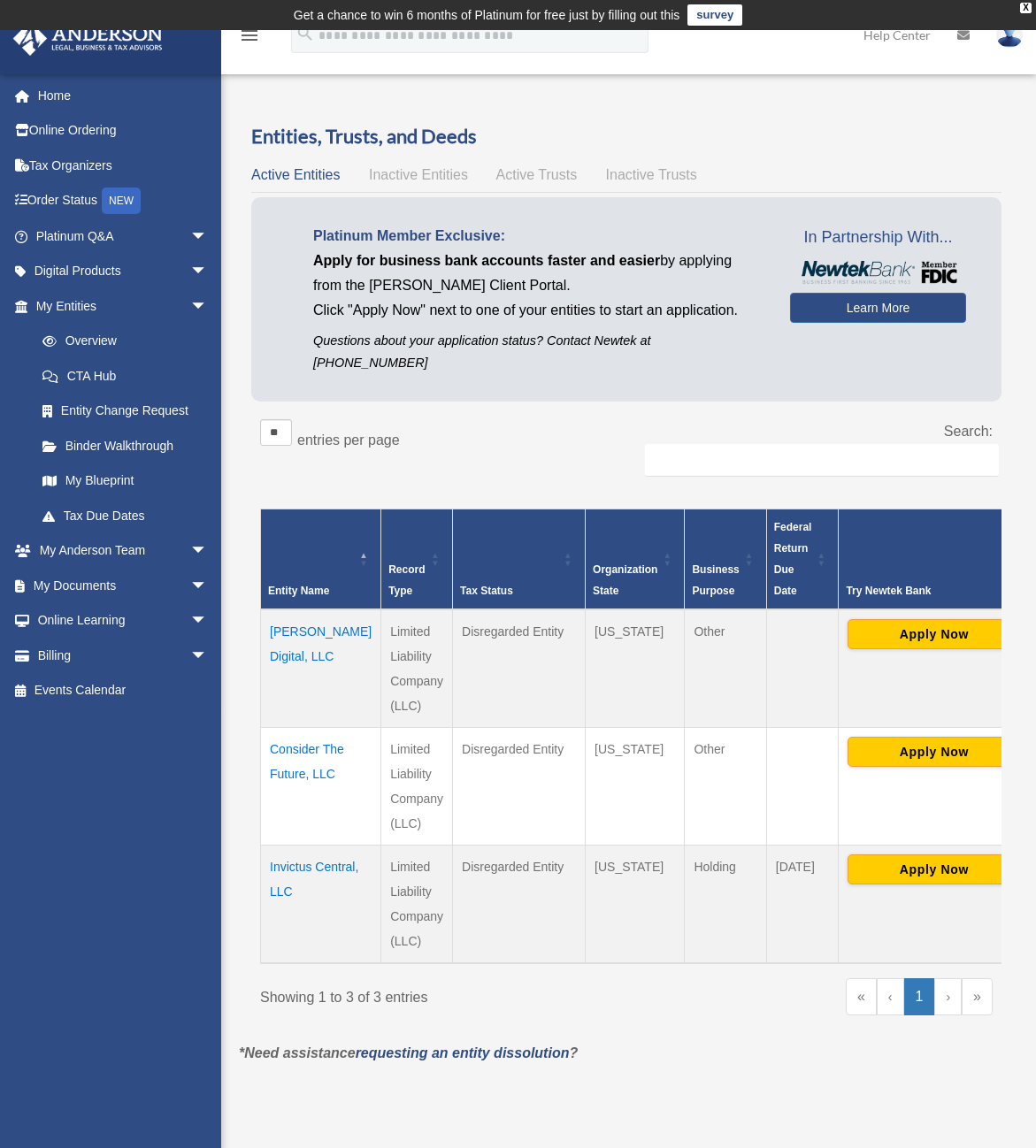
click at [559, 419] on div "** ** ** *** entries per page" at bounding box center [436, 441] width 353 height 44
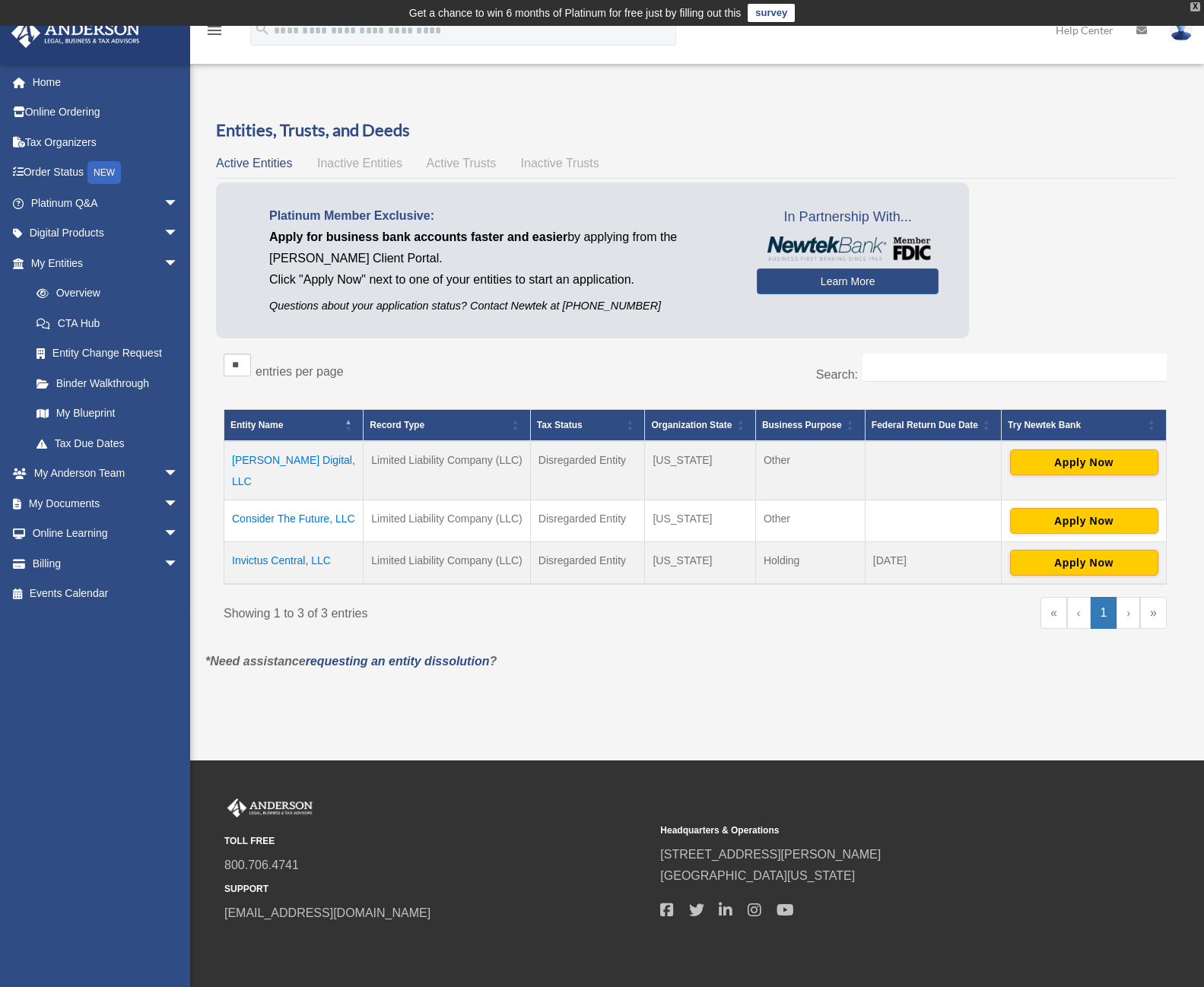
click at [1000, 8] on div "X" at bounding box center [1196, 7] width 10 height 9
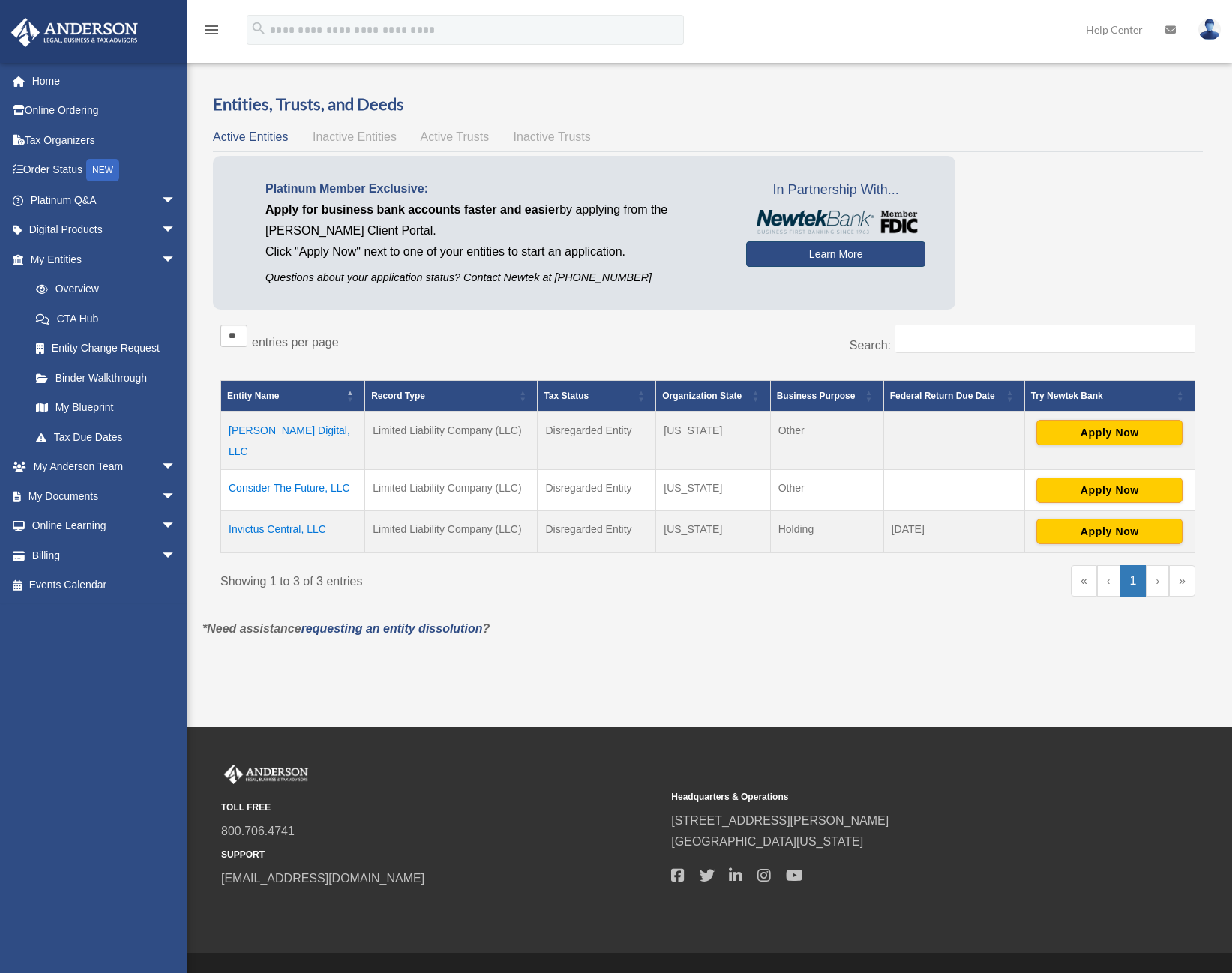
click at [792, 254] on link "Learn More" at bounding box center [835, 254] width 179 height 25
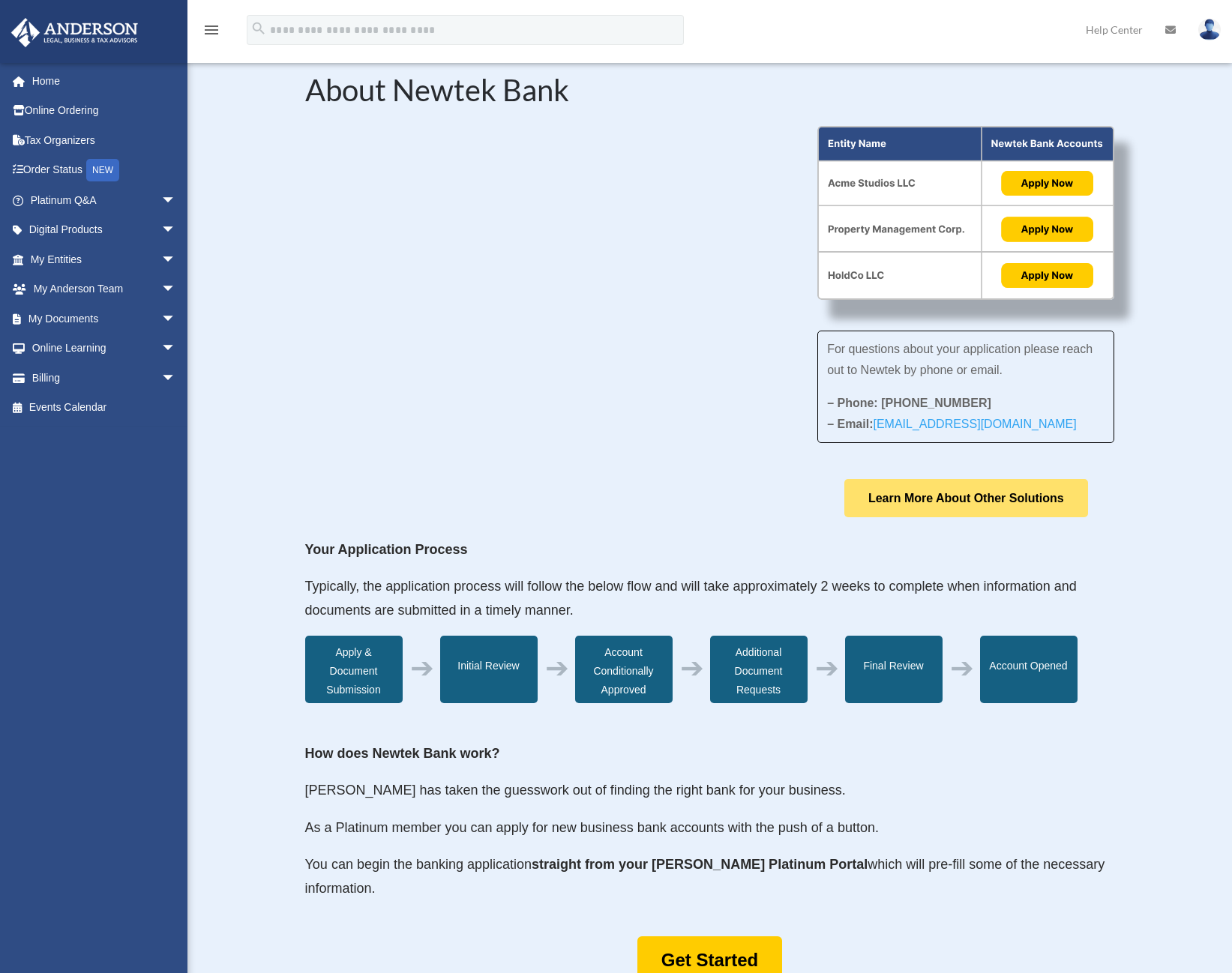
click at [960, 494] on link "Learn More About Other Solutions" at bounding box center [966, 497] width 244 height 38
